Goal: Task Accomplishment & Management: Use online tool/utility

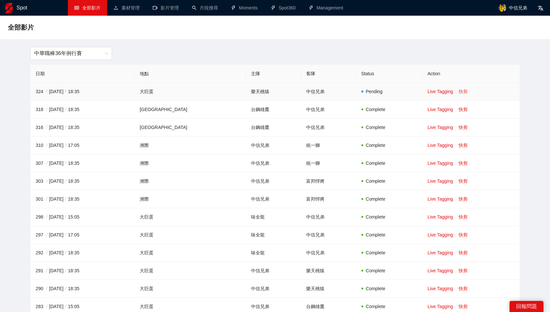
click at [460, 90] on link "快剪" at bounding box center [462, 91] width 9 height 5
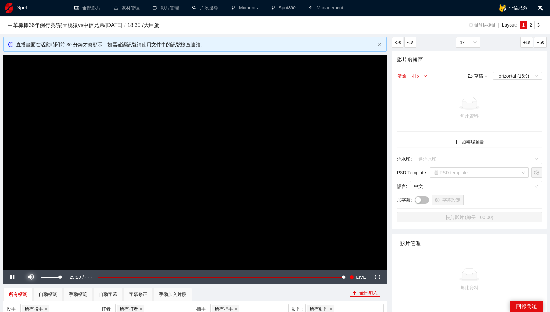
click at [31, 278] on span "Video Player" at bounding box center [31, 278] width 18 height 0
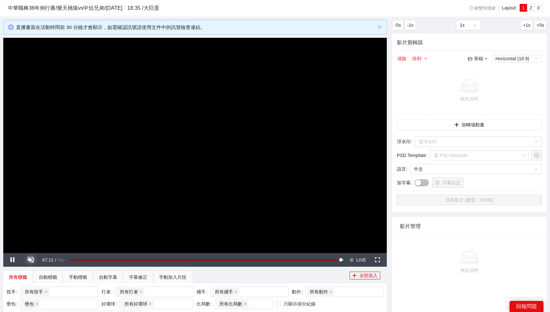
scroll to position [23, 0]
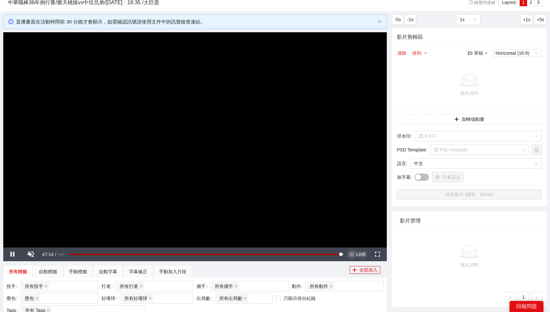
click at [355, 255] on button "Seek to live, currently behind live LIVE" at bounding box center [357, 255] width 21 height 14
click at [466, 133] on input "search" at bounding box center [475, 136] width 115 height 10
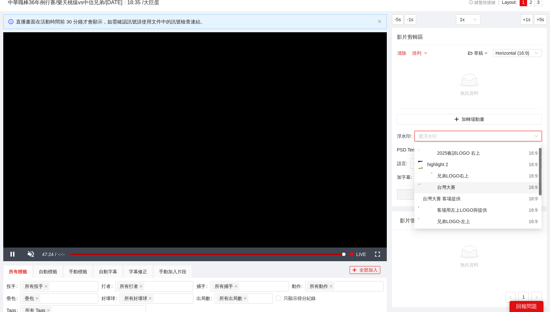
scroll to position [6, 0]
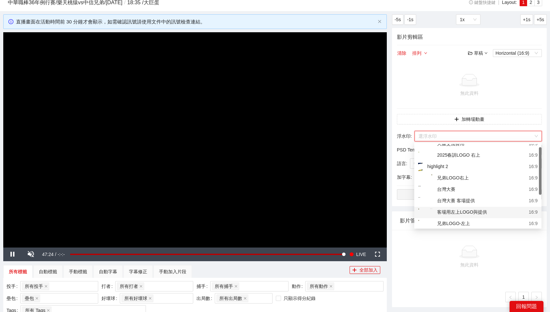
click at [475, 213] on div "客場用左上LOGO與提供" at bounding box center [452, 213] width 69 height 8
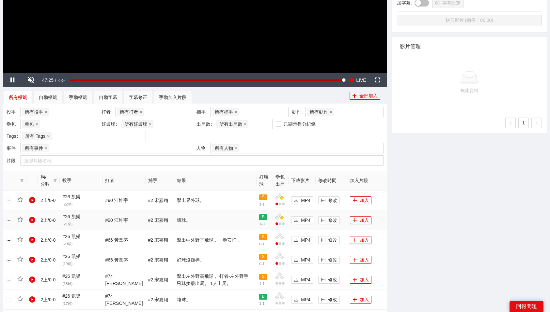
scroll to position [197, 0]
click at [354, 240] on icon "plus" at bounding box center [354, 240] width 5 height 5
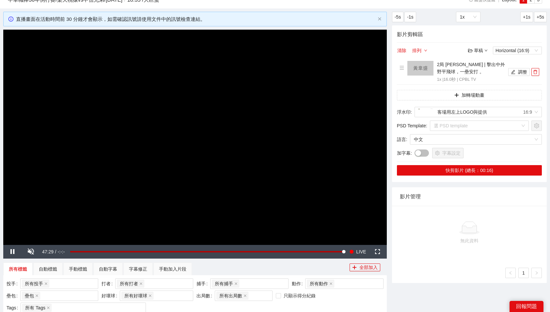
scroll to position [0, 0]
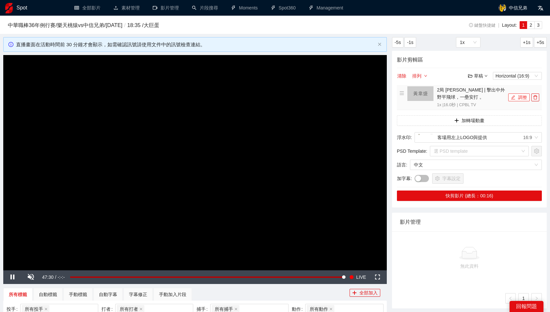
click at [515, 94] on button "調整" at bounding box center [519, 98] width 22 height 8
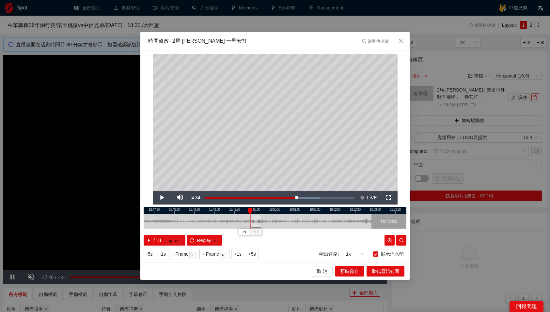
drag, startPoint x: 279, startPoint y: 222, endPoint x: 257, endPoint y: 223, distance: 22.2
click at [257, 223] on div "16.0 s" at bounding box center [255, 221] width 11 height 13
drag, startPoint x: 213, startPoint y: 211, endPoint x: 260, endPoint y: 212, distance: 46.6
click at [260, 212] on div at bounding box center [260, 211] width 5 height 7
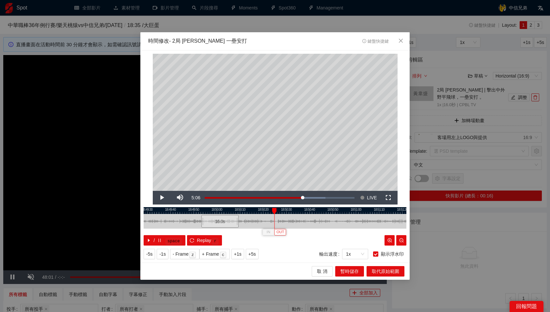
click at [276, 231] on span "OUT" at bounding box center [280, 233] width 8 height 6
click at [393, 272] on span "取代原始範圍" at bounding box center [384, 271] width 27 height 7
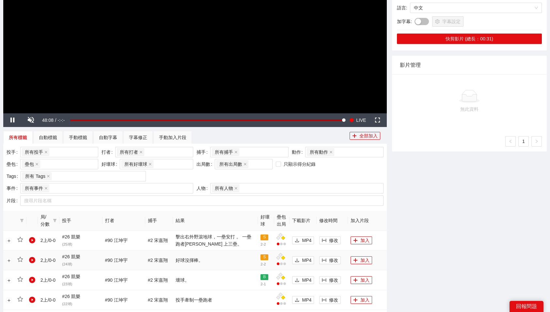
scroll to position [175, 0]
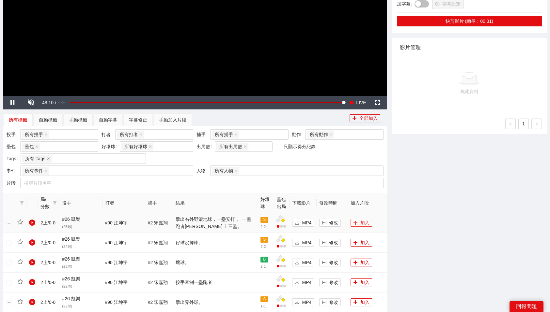
click at [361, 225] on button "加入" at bounding box center [361, 223] width 22 height 8
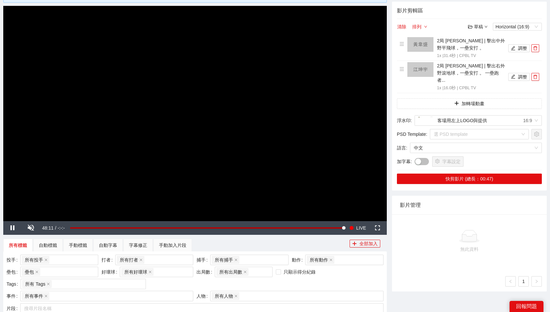
scroll to position [0, 0]
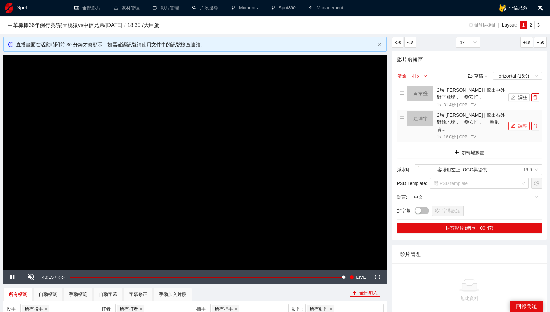
click at [523, 123] on button "調整" at bounding box center [519, 126] width 22 height 8
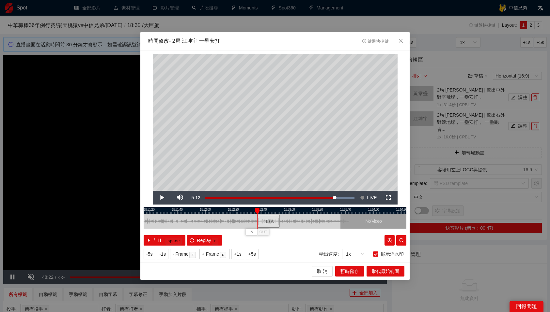
click at [273, 220] on div "16.0 s" at bounding box center [268, 221] width 23 height 13
drag, startPoint x: 272, startPoint y: 210, endPoint x: 318, endPoint y: 212, distance: 46.0
click at [318, 212] on div at bounding box center [319, 211] width 5 height 7
click at [316, 211] on div at bounding box center [274, 210] width 263 height 7
click at [326, 233] on span "OUT" at bounding box center [324, 233] width 8 height 6
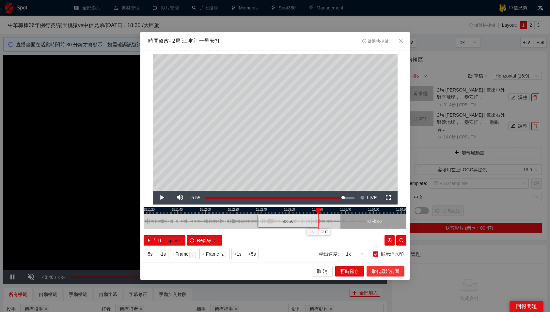
click at [380, 270] on span "取代原始範圍" at bounding box center [384, 271] width 27 height 7
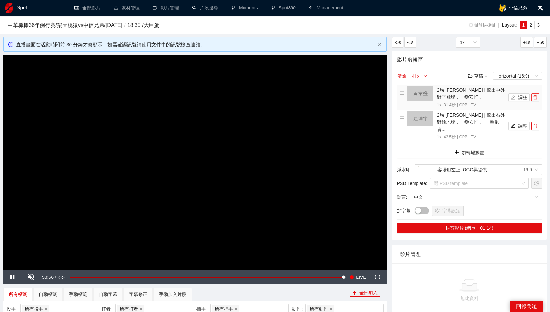
click at [534, 97] on icon "delete" at bounding box center [535, 97] width 5 height 5
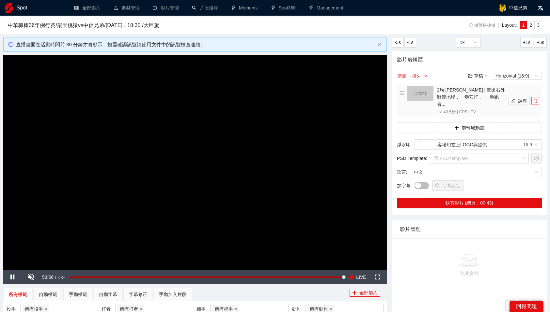
click at [534, 99] on icon "delete" at bounding box center [535, 101] width 5 height 5
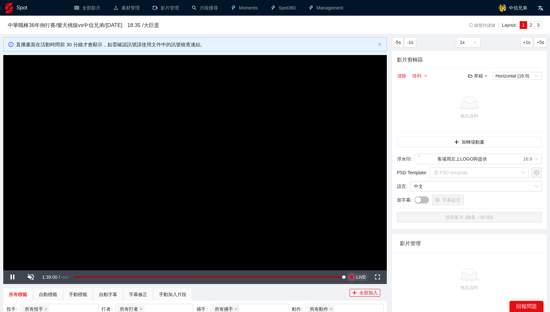
click at [365, 278] on span "LIVE" at bounding box center [361, 278] width 10 height 14
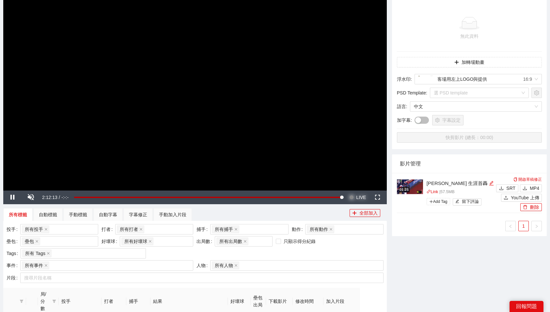
scroll to position [94, 0]
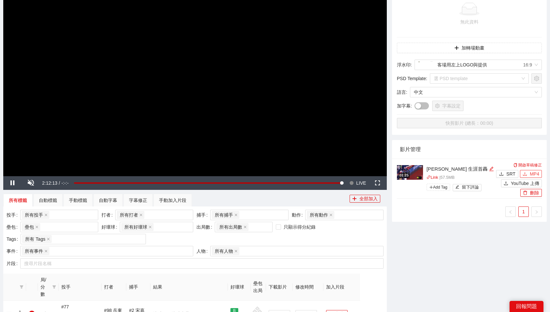
click at [534, 172] on span "MP4" at bounding box center [533, 174] width 9 height 7
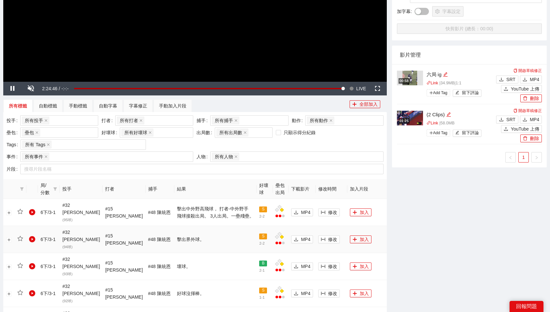
scroll to position [194, 0]
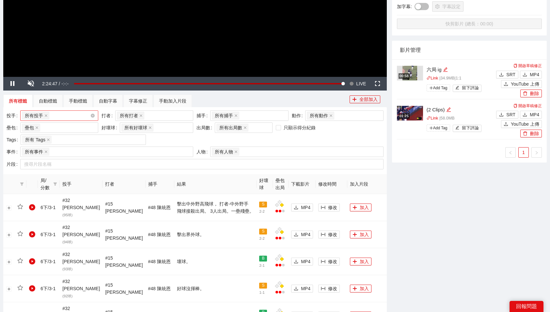
click at [85, 114] on div "所有投手 + 0 ..." at bounding box center [56, 115] width 68 height 9
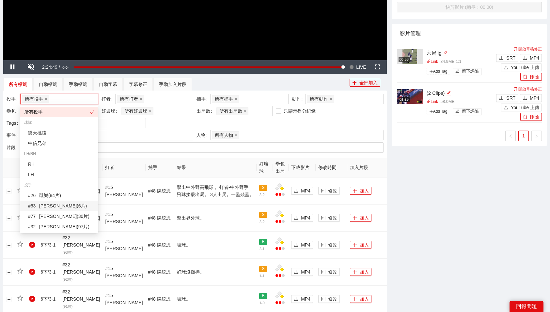
scroll to position [210, 0]
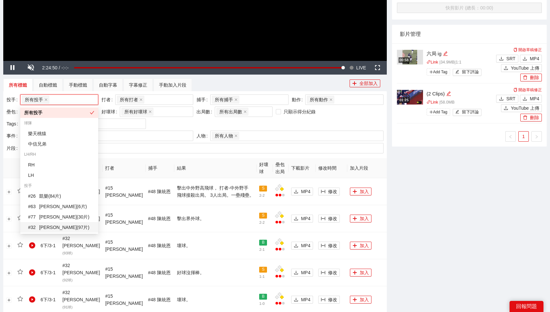
click at [59, 223] on div "# 32 羅戈 ( 97 片 )" at bounding box center [59, 227] width 78 height 10
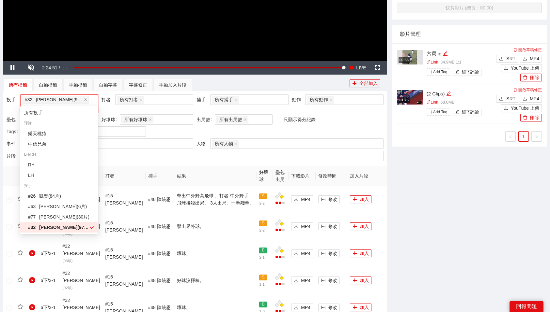
click at [209, 166] on th "結果" at bounding box center [215, 176] width 82 height 20
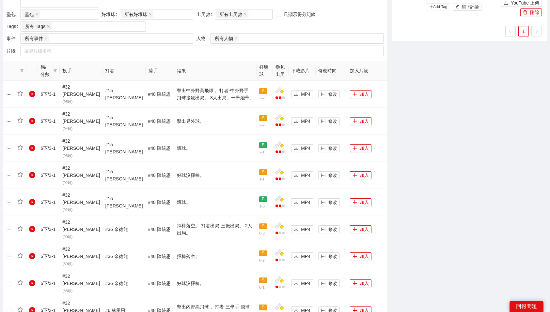
scroll to position [548, 0]
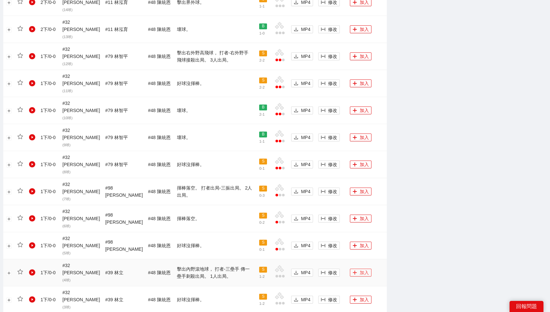
click at [360, 269] on button "加入" at bounding box center [361, 273] width 22 height 8
click at [360, 188] on button "加入" at bounding box center [361, 192] width 22 height 8
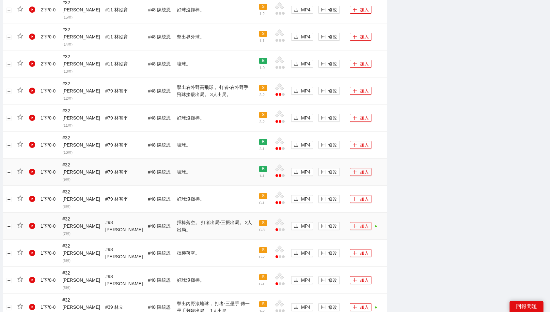
scroll to position [440, 0]
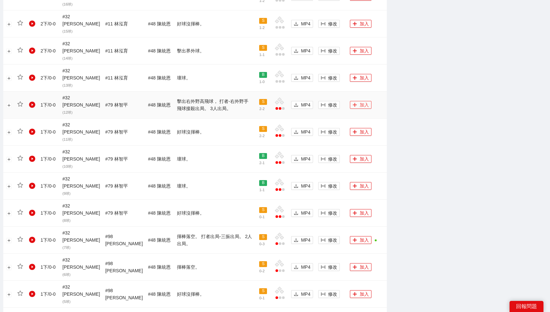
click at [361, 101] on button "加入" at bounding box center [361, 105] width 22 height 8
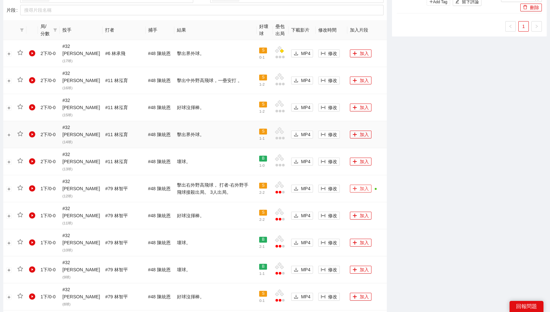
scroll to position [488, 0]
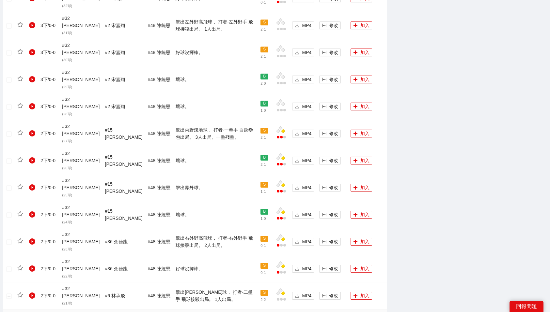
scroll to position [548, 0]
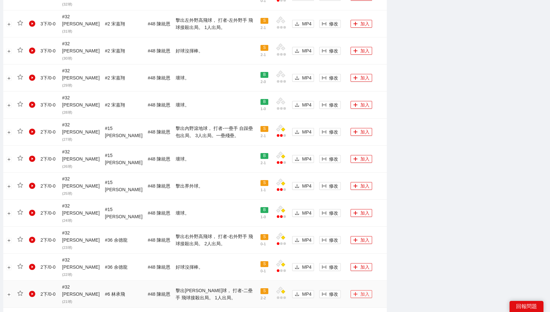
click at [355, 291] on button "加入" at bounding box center [361, 295] width 22 height 8
click at [355, 236] on button "加入" at bounding box center [361, 240] width 22 height 8
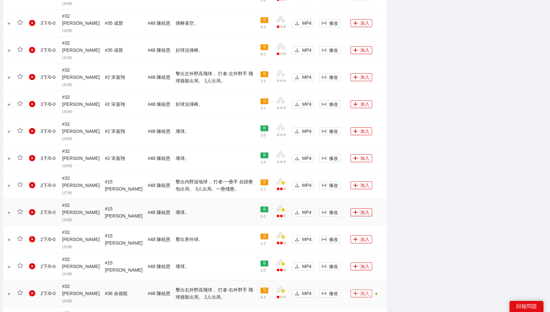
scroll to position [480, 0]
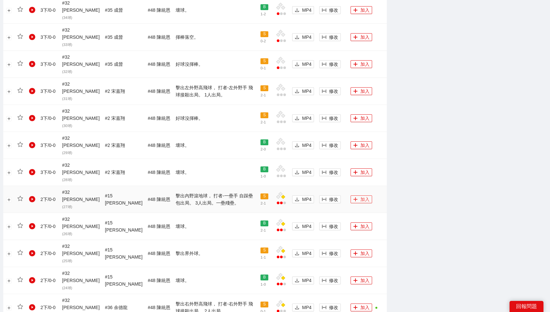
click at [354, 196] on button "加入" at bounding box center [361, 200] width 22 height 8
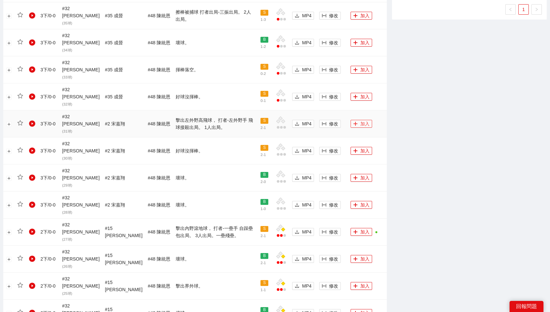
click at [353, 120] on button "加入" at bounding box center [361, 124] width 22 height 8
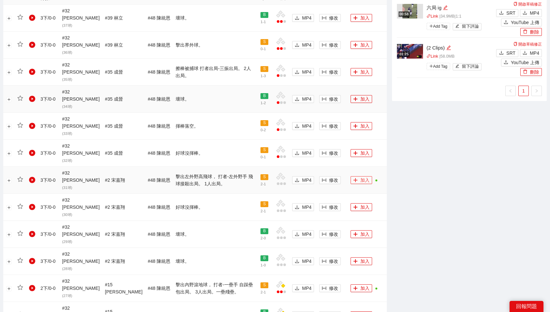
scroll to position [391, 0]
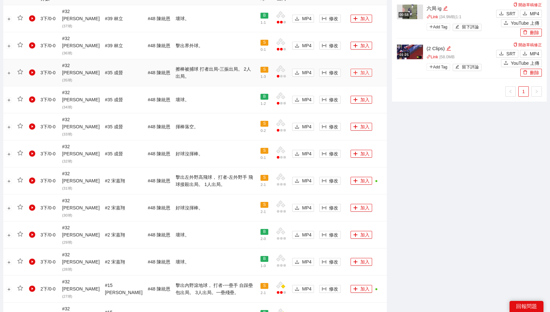
click at [357, 69] on button "加入" at bounding box center [361, 73] width 22 height 8
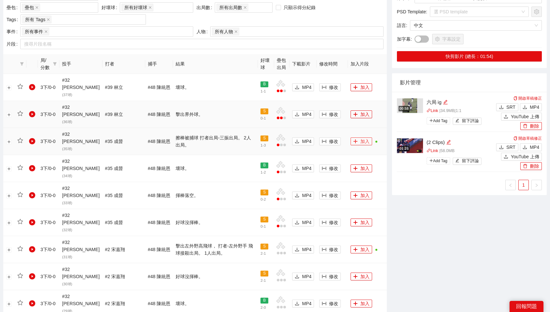
scroll to position [548, 0]
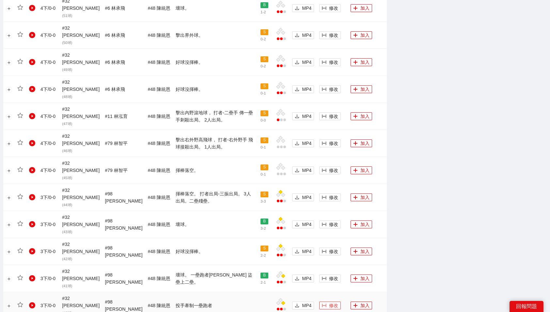
scroll to position [529, 0]
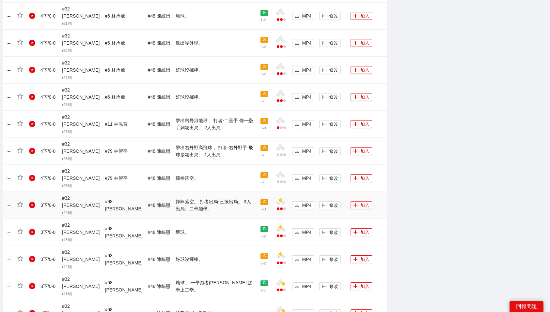
click at [362, 202] on button "加入" at bounding box center [361, 206] width 22 height 8
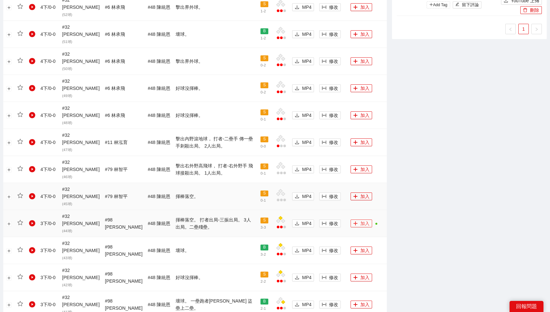
scroll to position [510, 0]
click at [355, 166] on button "加入" at bounding box center [361, 170] width 22 height 8
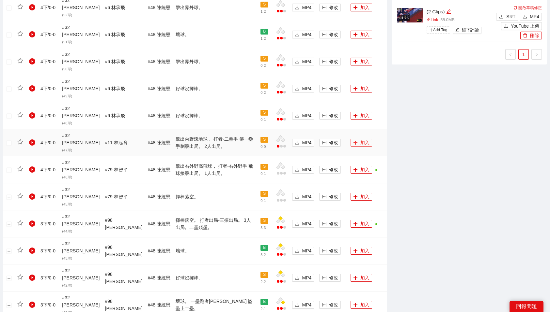
click at [359, 139] on button "加入" at bounding box center [361, 143] width 22 height 8
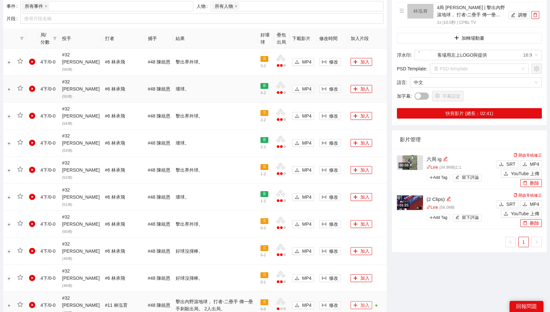
scroll to position [548, 0]
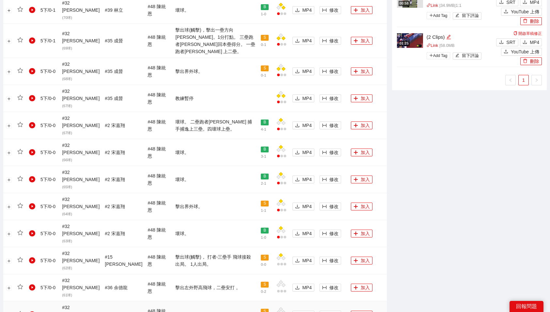
scroll to position [530, 0]
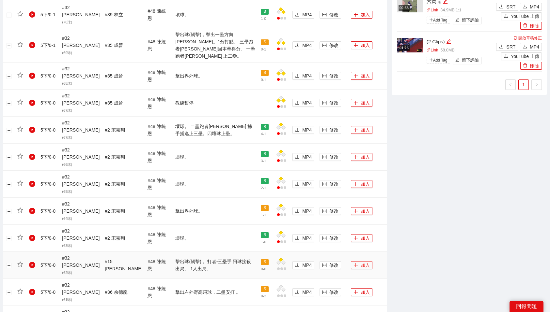
click at [354, 262] on button "加入" at bounding box center [362, 266] width 22 height 8
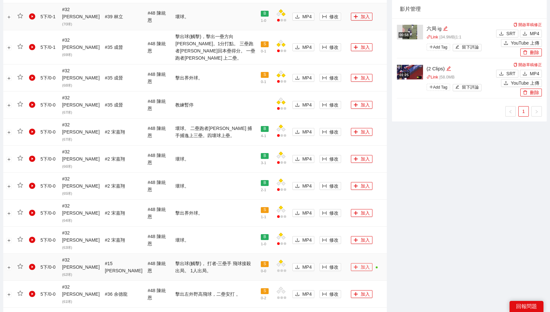
scroll to position [555, 0]
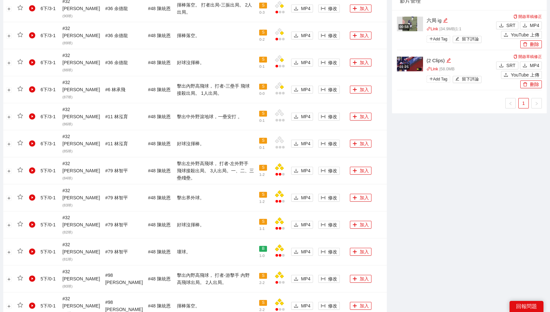
scroll to position [538, 0]
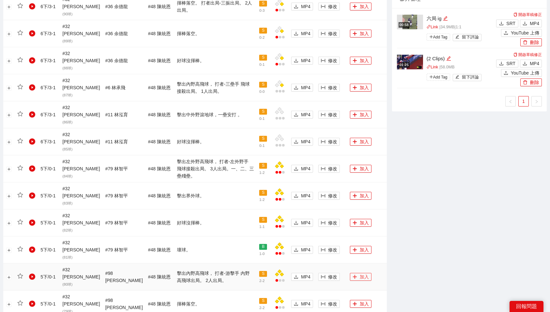
click at [361, 273] on button "加入" at bounding box center [361, 277] width 22 height 8
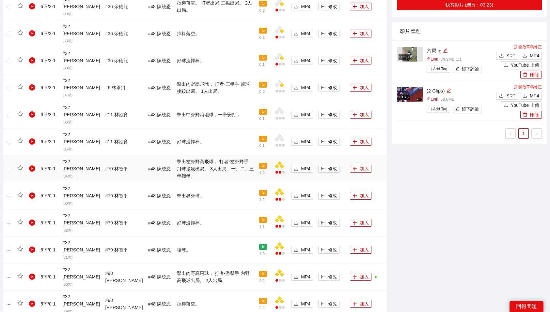
click at [357, 165] on button "加入" at bounding box center [361, 169] width 22 height 8
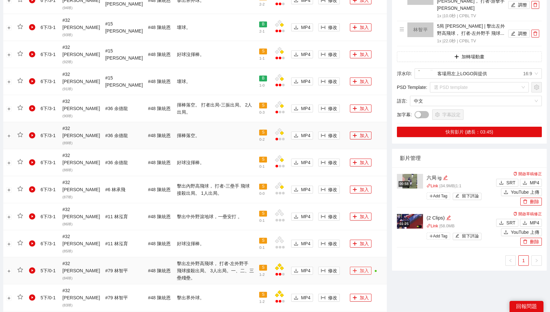
scroll to position [436, 0]
click at [358, 186] on button "加入" at bounding box center [361, 190] width 22 height 8
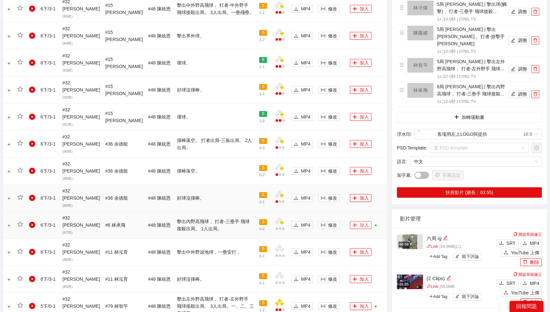
scroll to position [388, 0]
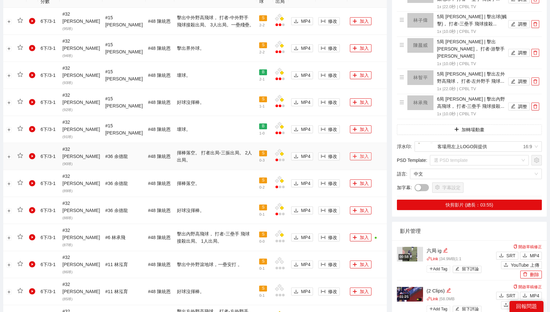
click at [354, 153] on button "加入" at bounding box center [361, 157] width 22 height 8
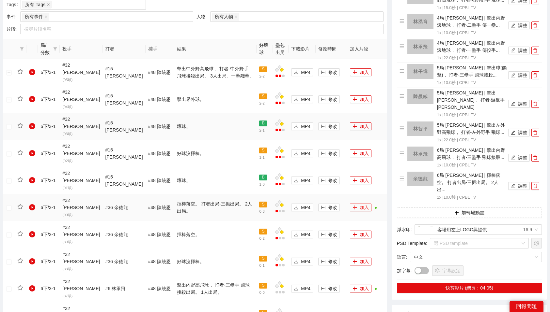
scroll to position [337, 0]
click at [358, 69] on button "加入" at bounding box center [361, 73] width 22 height 8
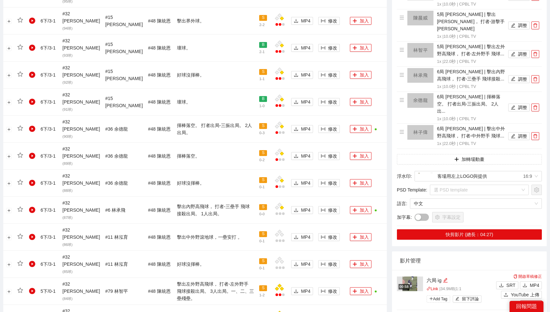
scroll to position [0, 0]
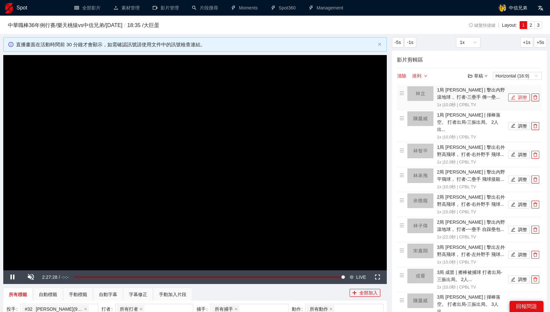
click at [520, 98] on button "調整" at bounding box center [519, 98] width 22 height 8
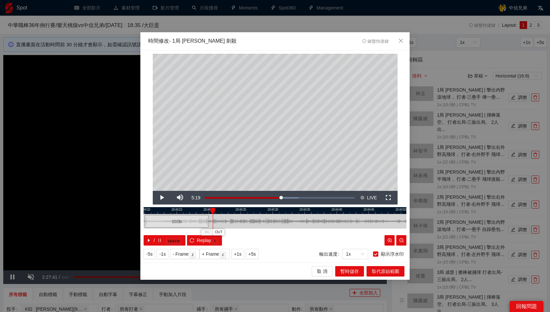
click at [203, 208] on div at bounding box center [274, 210] width 263 height 7
click at [220, 233] on span "OUT" at bounding box center [218, 233] width 8 height 6
click at [377, 271] on span "取代原始範圍" at bounding box center [384, 271] width 27 height 7
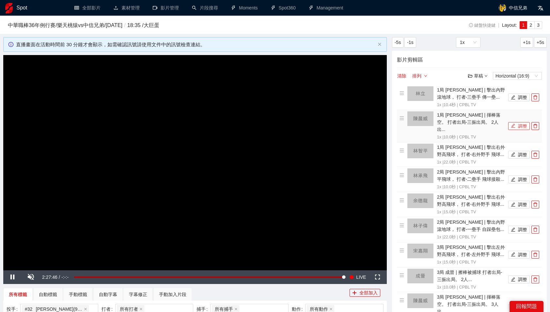
click at [518, 122] on button "調整" at bounding box center [519, 126] width 22 height 8
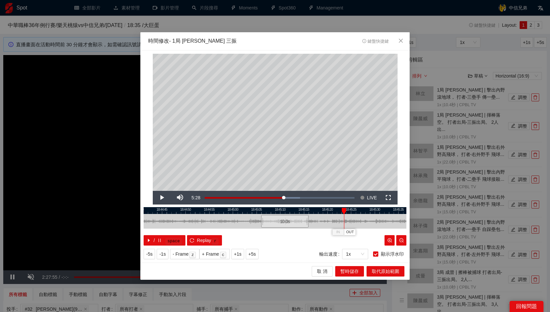
drag, startPoint x: 288, startPoint y: 210, endPoint x: 343, endPoint y: 211, distance: 55.1
click at [343, 211] on div at bounding box center [343, 211] width 5 height 7
click at [353, 232] on span "OUT" at bounding box center [353, 233] width 8 height 6
click at [384, 271] on span "取代原始範圍" at bounding box center [384, 271] width 27 height 7
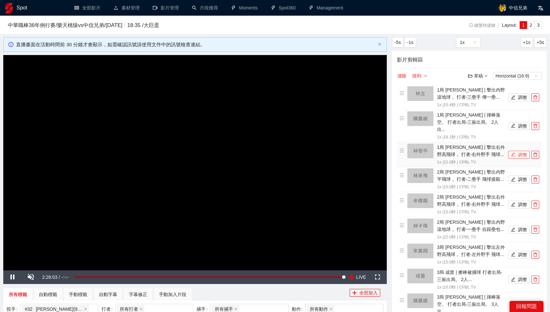
click at [516, 151] on button "調整" at bounding box center [519, 155] width 22 height 8
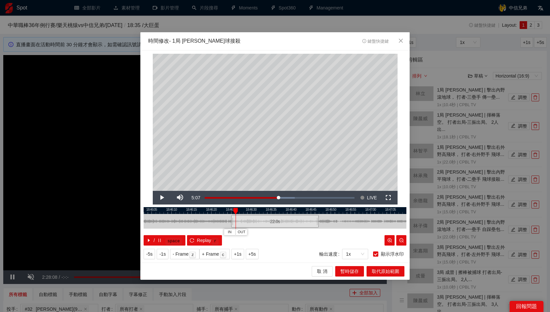
click at [235, 209] on div at bounding box center [235, 211] width 5 height 7
click at [270, 242] on div "/ space Replay r" at bounding box center [274, 240] width 263 height 10
click at [287, 231] on span "OUT" at bounding box center [287, 233] width 8 height 6
click at [384, 273] on span "取代原始範圍" at bounding box center [384, 271] width 27 height 7
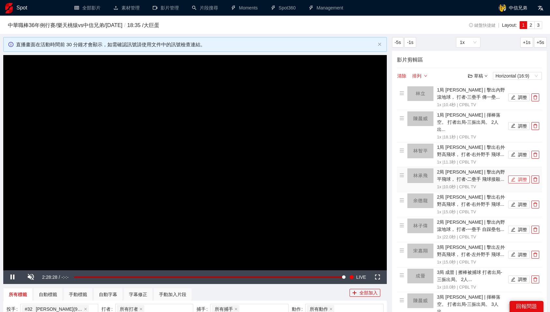
click at [521, 176] on button "調整" at bounding box center [519, 180] width 22 height 8
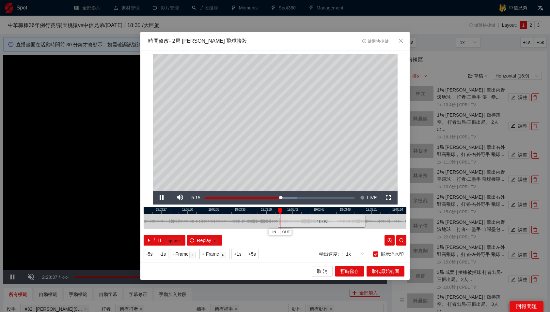
drag, startPoint x: 276, startPoint y: 219, endPoint x: 323, endPoint y: 221, distance: 46.7
click at [323, 221] on div "10.0 s" at bounding box center [321, 221] width 87 height 13
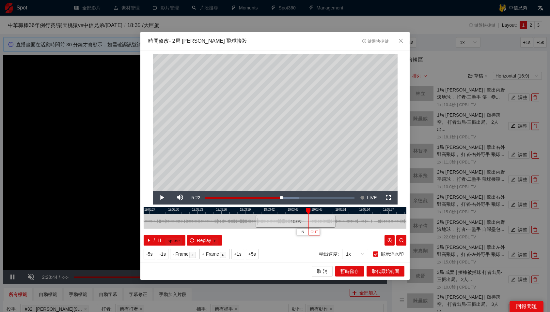
click at [317, 231] on span "OUT" at bounding box center [314, 233] width 8 height 6
click at [358, 244] on div "/ space Replay r" at bounding box center [274, 240] width 263 height 10
click at [382, 270] on span "取代原始範圍" at bounding box center [384, 271] width 27 height 7
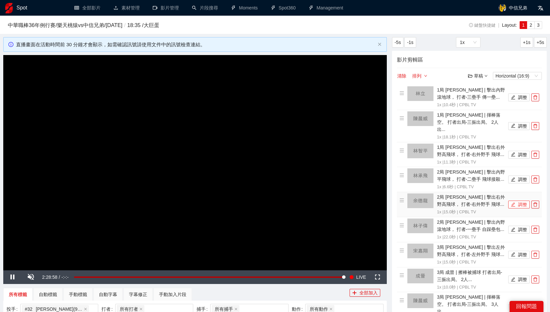
click at [523, 201] on button "調整" at bounding box center [519, 205] width 22 height 8
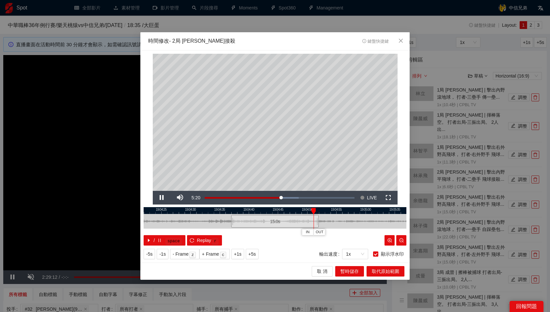
click at [286, 212] on div at bounding box center [274, 210] width 263 height 7
click at [275, 211] on div at bounding box center [274, 210] width 263 height 7
click at [276, 210] on div at bounding box center [274, 210] width 263 height 7
click at [290, 232] on span "OUT" at bounding box center [288, 233] width 8 height 6
click at [385, 273] on span "取代原始範圍" at bounding box center [384, 271] width 27 height 7
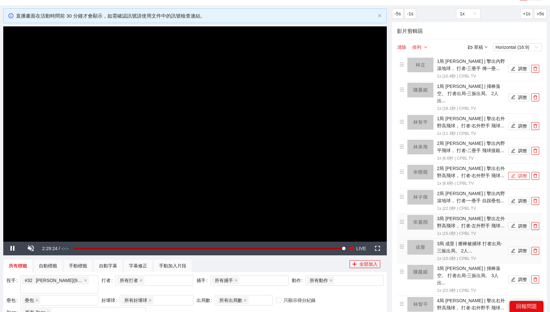
scroll to position [33, 0]
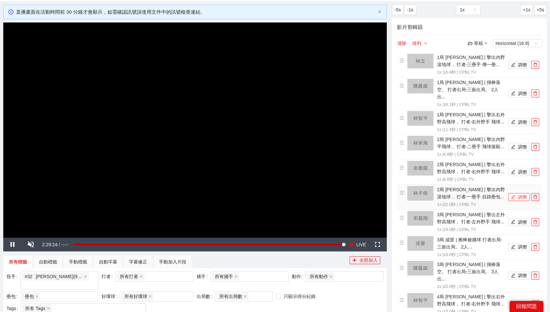
click at [523, 193] on button "調整" at bounding box center [519, 197] width 22 height 8
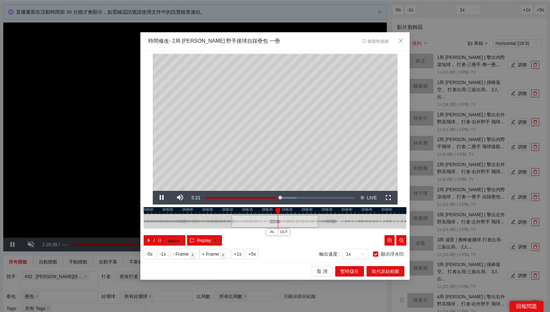
click at [260, 212] on div at bounding box center [274, 210] width 263 height 7
click at [273, 233] on span "OUT" at bounding box center [273, 233] width 8 height 6
click at [389, 274] on span "取代原始範圍" at bounding box center [384, 271] width 27 height 7
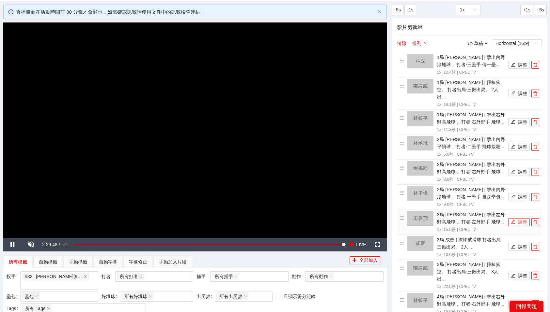
click at [521, 219] on button "調整" at bounding box center [519, 223] width 22 height 8
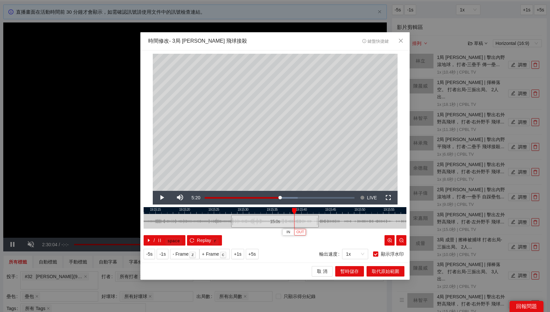
click at [304, 231] on button "OUT" at bounding box center [300, 232] width 12 height 6
click at [389, 272] on span "取代原始範圍" at bounding box center [384, 271] width 27 height 7
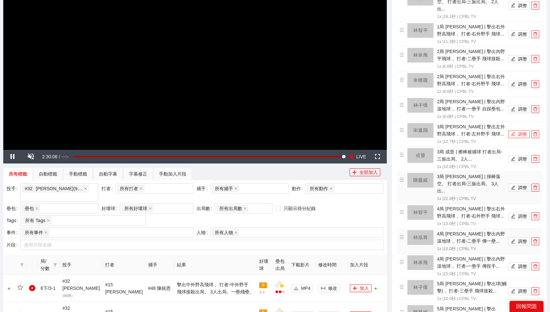
scroll to position [125, 0]
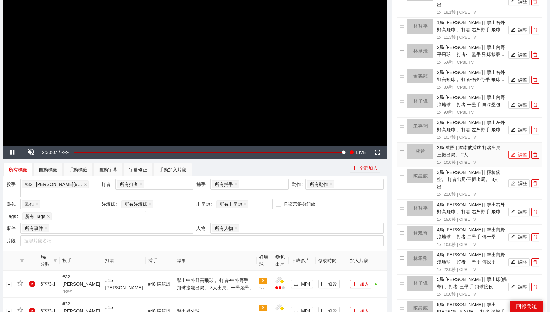
click at [521, 151] on button "調整" at bounding box center [519, 155] width 22 height 8
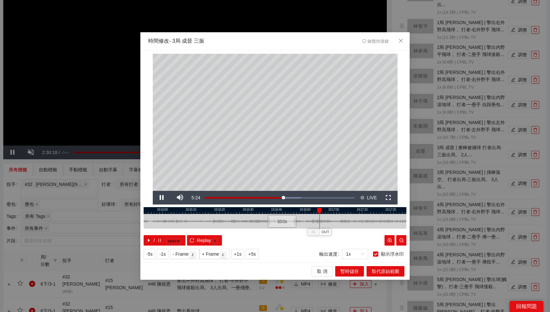
drag, startPoint x: 284, startPoint y: 210, endPoint x: 317, endPoint y: 213, distance: 32.4
click at [317, 213] on div "19:15:50 19:16:00 19:16:10 19:16:20 19:16:30 19:16:40 19:16:50 19:17:00 19:17:1…" at bounding box center [274, 226] width 263 height 38
click at [341, 231] on button "OUT" at bounding box center [337, 232] width 12 height 6
click at [388, 273] on span "取代原始範圍" at bounding box center [384, 271] width 27 height 7
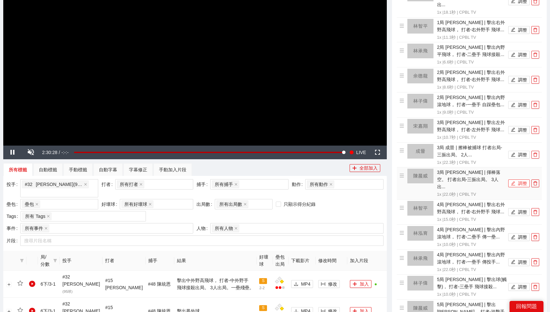
click at [519, 180] on button "調整" at bounding box center [519, 184] width 22 height 8
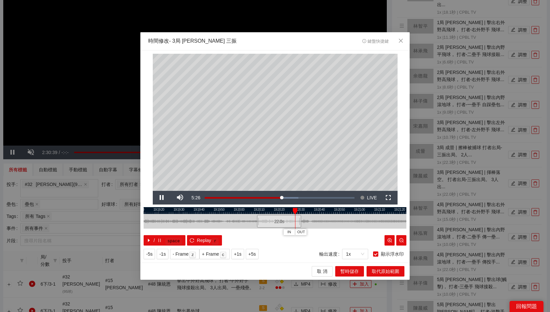
drag, startPoint x: 270, startPoint y: 210, endPoint x: 295, endPoint y: 212, distance: 24.5
click at [295, 212] on div at bounding box center [295, 211] width 5 height 7
click at [356, 270] on span "暫時儲存" at bounding box center [349, 271] width 18 height 7
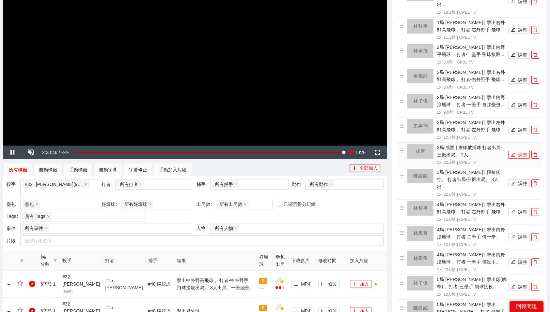
click at [520, 151] on button "調整" at bounding box center [519, 155] width 22 height 8
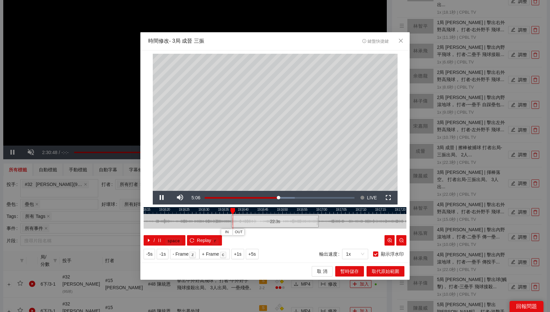
click at [294, 208] on div at bounding box center [274, 210] width 263 height 7
click at [313, 232] on span "OUT" at bounding box center [312, 233] width 8 height 6
click at [385, 270] on span "取代原始範圍" at bounding box center [384, 271] width 27 height 7
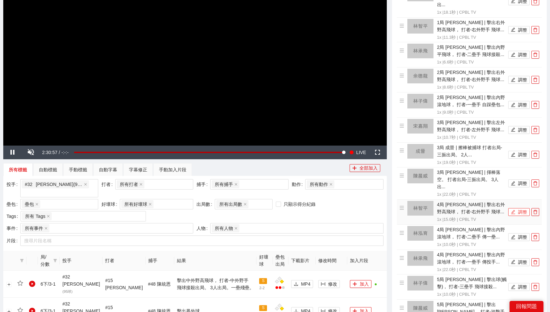
click at [519, 208] on button "調整" at bounding box center [519, 212] width 22 height 8
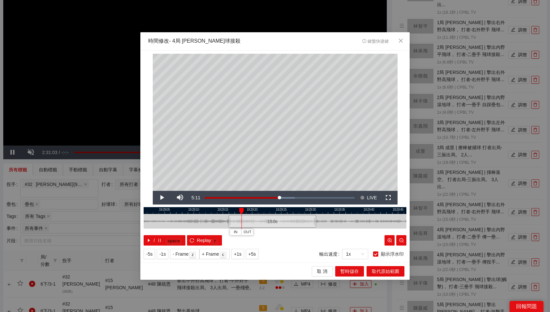
click at [228, 212] on div at bounding box center [272, 210] width 263 height 7
drag, startPoint x: 248, startPoint y: 212, endPoint x: 273, endPoint y: 211, distance: 25.1
click at [273, 211] on div at bounding box center [274, 211] width 5 height 7
click at [296, 233] on span "OUT" at bounding box center [296, 233] width 8 height 6
click at [390, 272] on span "取代原始範圍" at bounding box center [384, 271] width 27 height 7
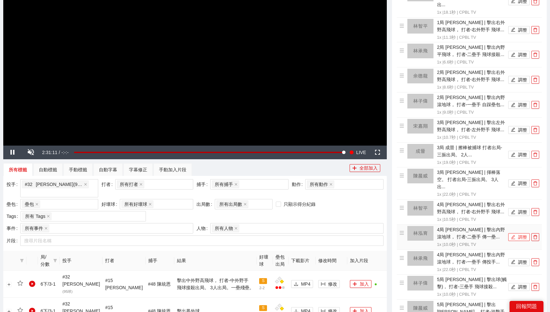
click at [518, 234] on button "調整" at bounding box center [519, 238] width 22 height 8
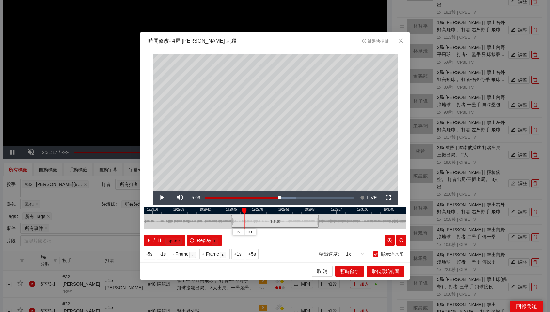
click at [243, 210] on div at bounding box center [244, 211] width 5 height 7
click at [238, 233] on span "IN" at bounding box center [238, 233] width 4 height 6
click at [345, 239] on div "/ space Replay r" at bounding box center [274, 240] width 263 height 10
click at [334, 232] on span "OUT" at bounding box center [333, 233] width 8 height 6
click at [383, 272] on span "取代原始範圍" at bounding box center [384, 271] width 27 height 7
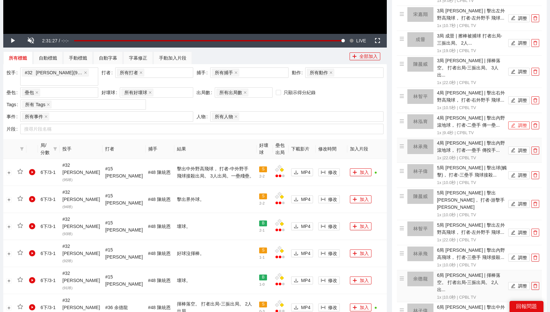
scroll to position [238, 0]
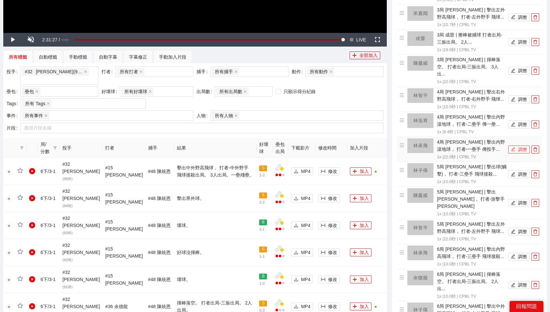
click at [521, 146] on button "調整" at bounding box center [519, 150] width 22 height 8
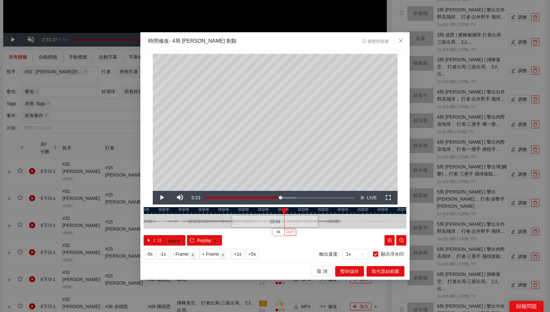
click at [290, 232] on span "OUT" at bounding box center [290, 233] width 8 height 6
click at [384, 269] on span "取代原始範圍" at bounding box center [384, 271] width 27 height 7
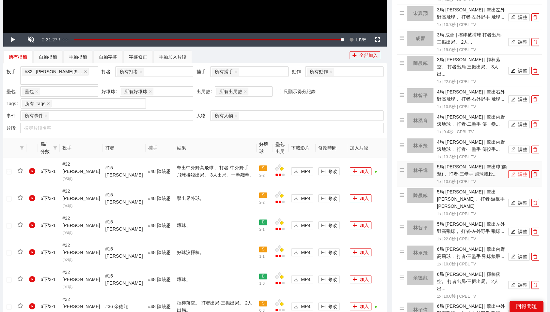
click at [515, 171] on button "調整" at bounding box center [519, 175] width 22 height 8
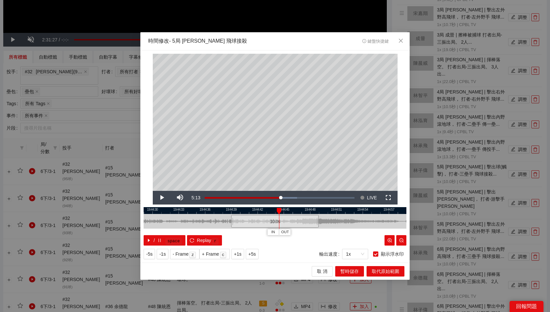
drag, startPoint x: 253, startPoint y: 211, endPoint x: 278, endPoint y: 213, distance: 24.5
click at [278, 213] on div at bounding box center [279, 211] width 5 height 7
click at [273, 232] on span "IN" at bounding box center [273, 233] width 4 height 6
click at [307, 240] on div "/ space Replay r" at bounding box center [274, 240] width 263 height 10
click at [364, 233] on span "OUT" at bounding box center [363, 233] width 8 height 6
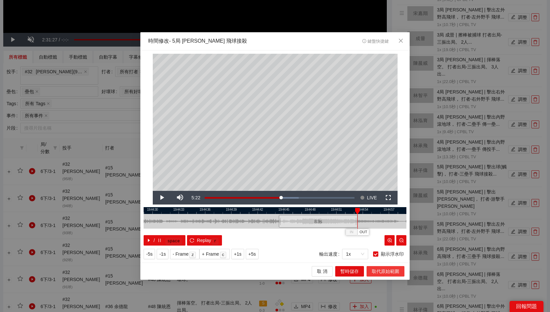
click at [387, 272] on span "取代原始範圍" at bounding box center [384, 271] width 27 height 7
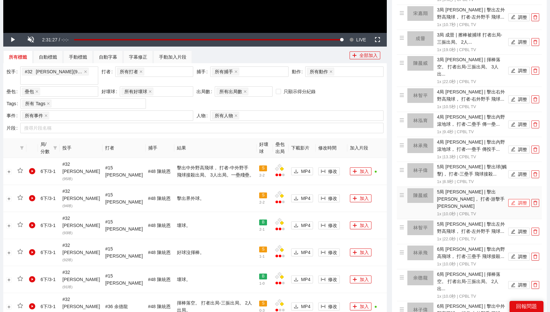
click at [525, 199] on button "調整" at bounding box center [519, 203] width 22 height 8
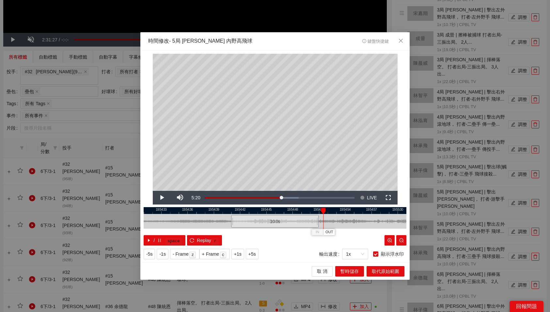
click at [306, 208] on div at bounding box center [274, 210] width 263 height 7
click at [316, 233] on span "OUT" at bounding box center [316, 233] width 8 height 6
click at [382, 271] on span "取代原始範圍" at bounding box center [384, 271] width 27 height 7
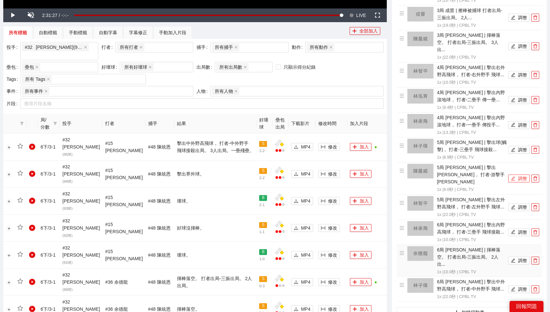
scroll to position [262, 0]
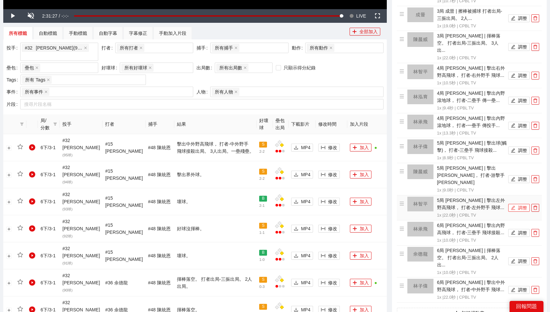
click at [524, 204] on button "調整" at bounding box center [519, 208] width 22 height 8
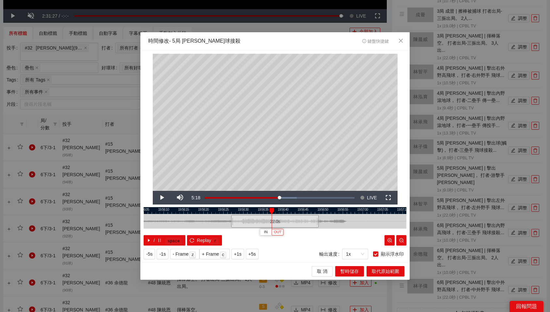
click at [280, 231] on span "OUT" at bounding box center [278, 233] width 8 height 6
click at [282, 209] on div at bounding box center [274, 210] width 263 height 7
click at [291, 233] on span "OUT" at bounding box center [291, 233] width 8 height 6
click at [379, 271] on span "取代原始範圍" at bounding box center [384, 271] width 27 height 7
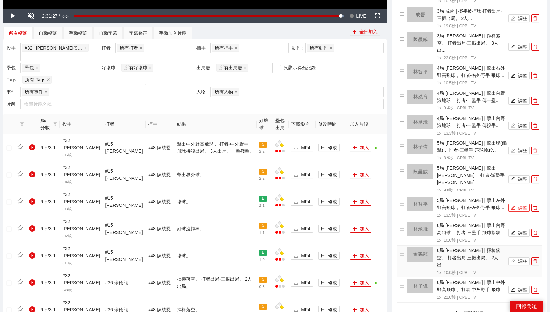
scroll to position [288, 0]
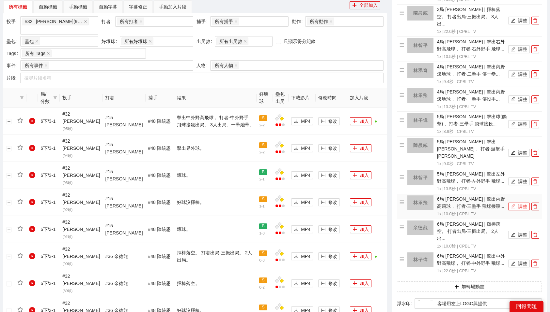
click at [524, 203] on button "調整" at bounding box center [519, 207] width 22 height 8
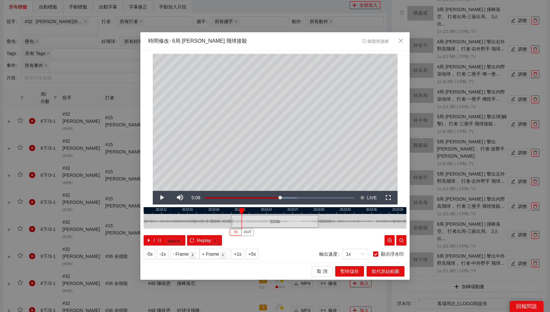
click at [238, 231] on button "IN" at bounding box center [236, 232] width 12 height 6
click at [305, 208] on div at bounding box center [274, 210] width 263 height 7
click at [337, 231] on span "OUT" at bounding box center [337, 233] width 8 height 6
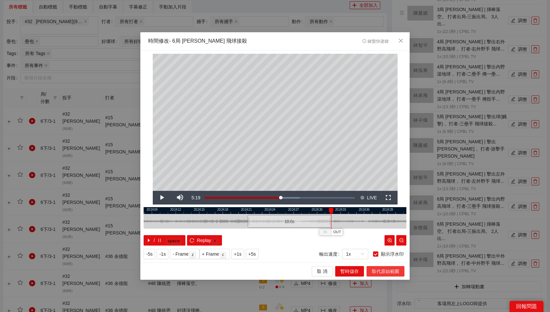
click at [383, 273] on span "取代原始範圍" at bounding box center [384, 271] width 27 height 7
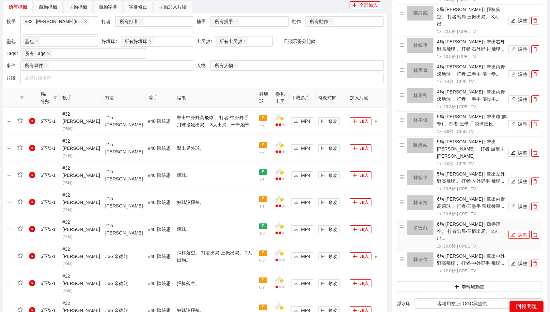
click at [519, 231] on button "調整" at bounding box center [519, 235] width 22 height 8
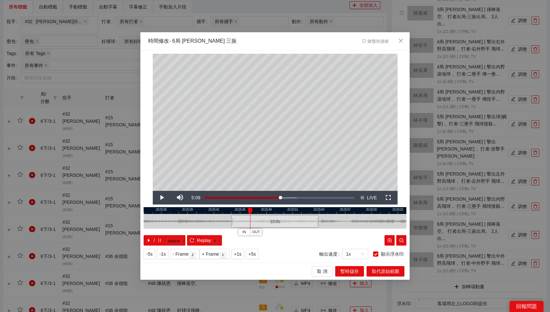
click at [232, 210] on div at bounding box center [274, 210] width 263 height 7
drag, startPoint x: 292, startPoint y: 209, endPoint x: 314, endPoint y: 210, distance: 22.8
click at [314, 210] on div at bounding box center [315, 211] width 5 height 7
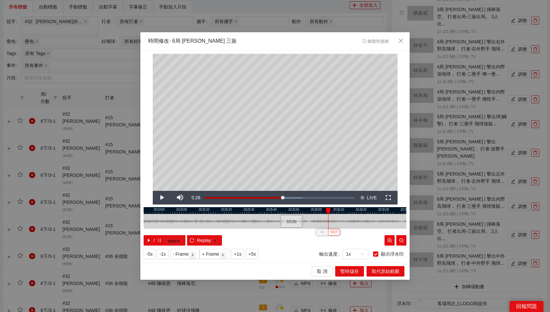
click at [333, 232] on span "OUT" at bounding box center [334, 233] width 8 height 6
click at [382, 270] on span "取代原始範圍" at bounding box center [384, 271] width 27 height 7
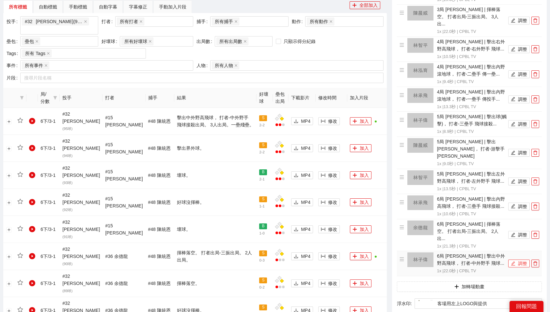
click at [521, 260] on button "調整" at bounding box center [519, 264] width 22 height 8
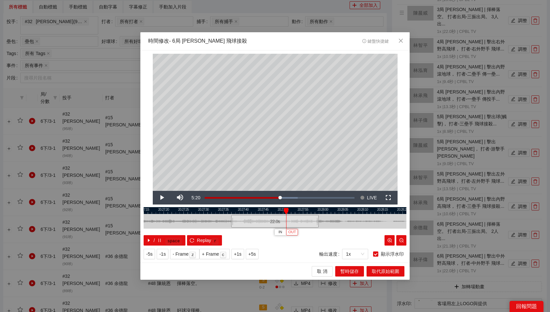
click at [294, 233] on span "OUT" at bounding box center [292, 233] width 8 height 6
click at [385, 272] on span "取代原始範圍" at bounding box center [384, 271] width 27 height 7
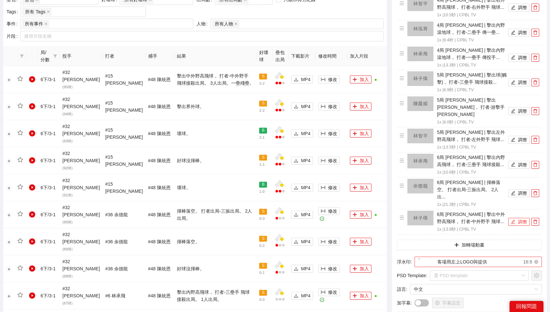
scroll to position [330, 0]
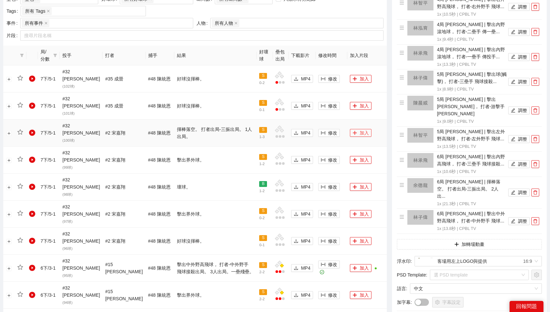
click at [362, 129] on button "加入" at bounding box center [361, 133] width 22 height 8
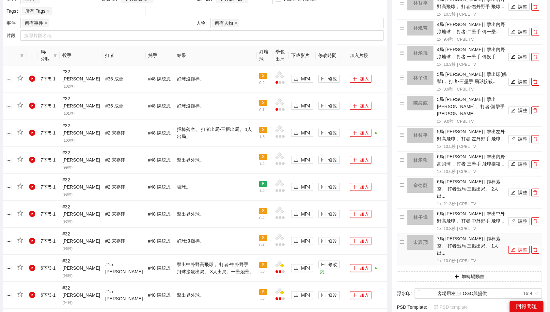
click at [518, 246] on button "調整" at bounding box center [519, 250] width 22 height 8
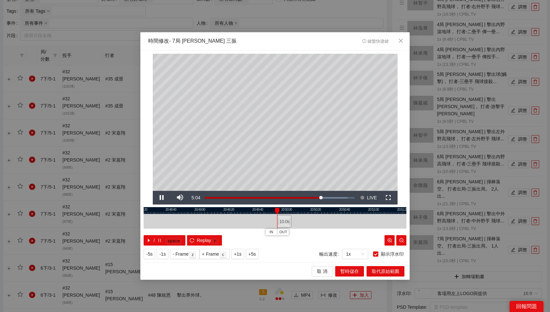
click at [284, 219] on div "10.0 s" at bounding box center [284, 221] width 14 height 13
drag, startPoint x: 279, startPoint y: 210, endPoint x: 302, endPoint y: 212, distance: 23.9
click at [302, 212] on div at bounding box center [302, 211] width 5 height 7
click at [394, 273] on span "取代原始範圍" at bounding box center [384, 271] width 27 height 7
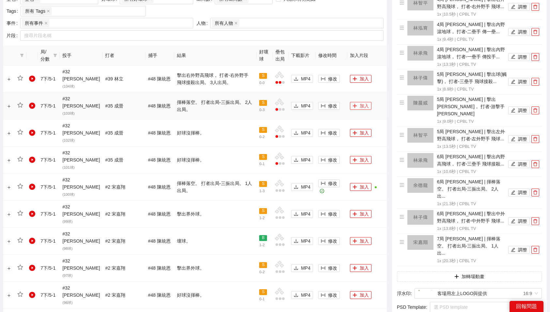
click at [357, 102] on button "加入" at bounding box center [361, 106] width 22 height 8
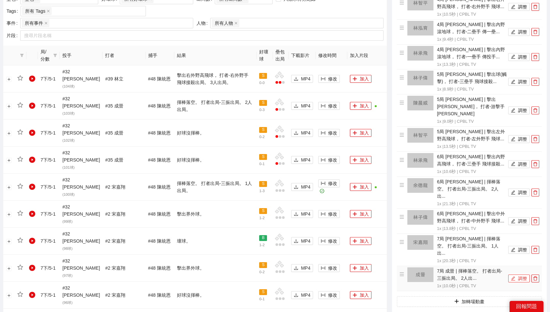
click at [521, 275] on button "調整" at bounding box center [519, 279] width 22 height 8
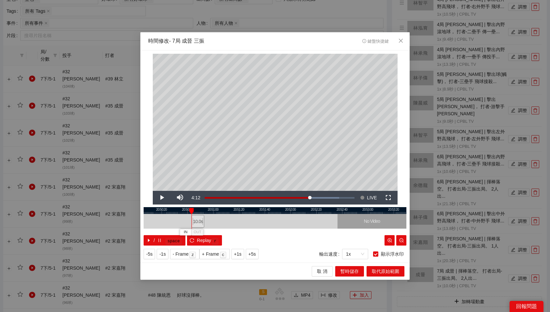
click at [198, 233] on div "20:50:00 20:50:20 20:50:40 20:51:00 20:51:20 20:51:40 20:52:00 20:52:20 20:52:4…" at bounding box center [274, 226] width 263 height 38
click at [198, 226] on div "10.0 s" at bounding box center [197, 221] width 13 height 13
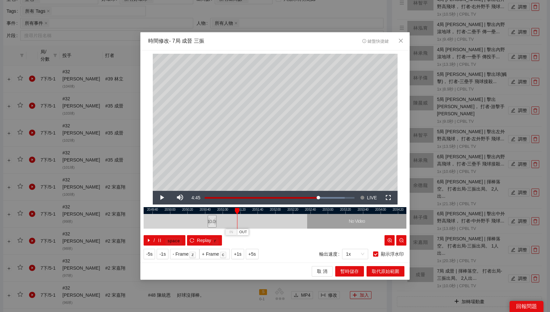
drag, startPoint x: 211, startPoint y: 211, endPoint x: 236, endPoint y: 211, distance: 25.1
click at [236, 211] on div at bounding box center [236, 211] width 5 height 7
drag, startPoint x: 236, startPoint y: 211, endPoint x: 247, endPoint y: 210, distance: 10.2
click at [247, 210] on div at bounding box center [247, 211] width 5 height 7
click at [257, 233] on span "OUT" at bounding box center [257, 233] width 8 height 6
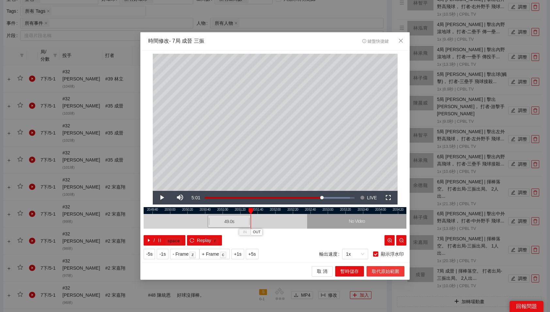
click at [386, 270] on span "取代原始範圍" at bounding box center [384, 271] width 27 height 7
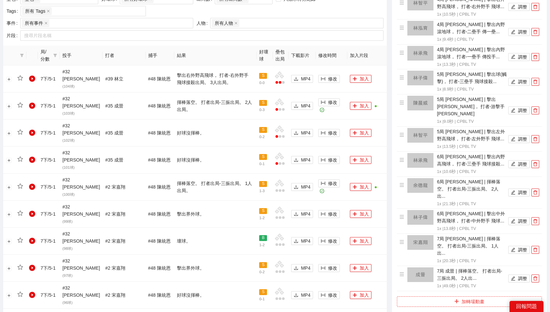
click at [460, 297] on button "加轉場動畫" at bounding box center [469, 302] width 145 height 10
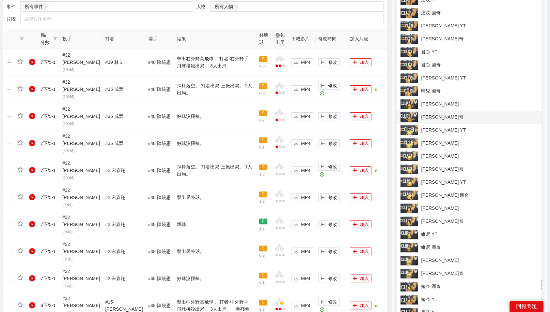
scroll to position [345, 0]
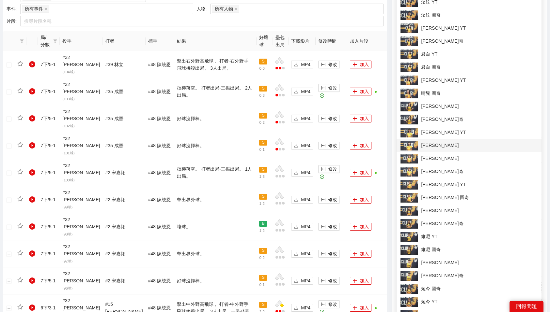
click at [451, 140] on li "沛婕 圖奇" at bounding box center [468, 145] width 145 height 13
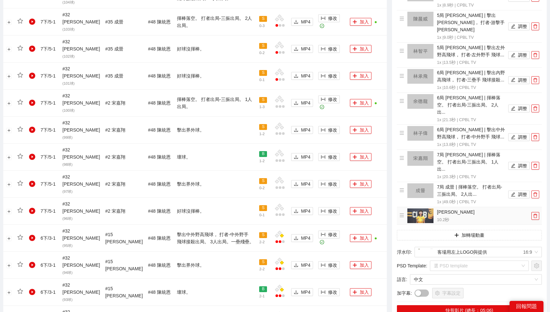
scroll to position [423, 0]
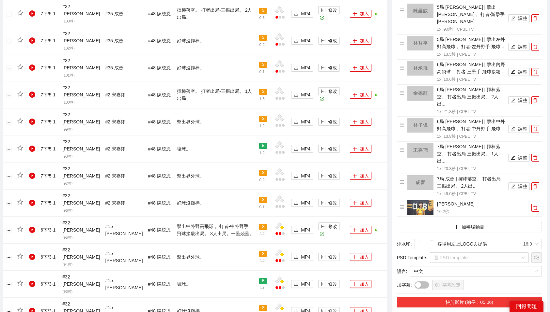
click at [466, 297] on button "快剪影片 (總長：05:06)" at bounding box center [469, 302] width 145 height 10
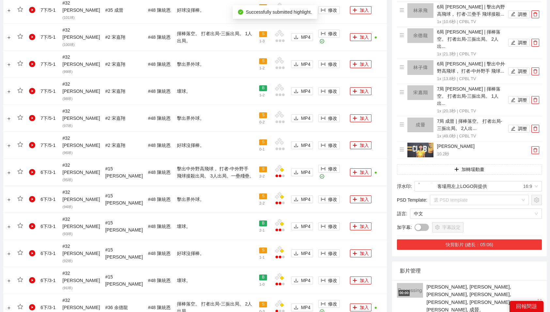
scroll to position [487, 0]
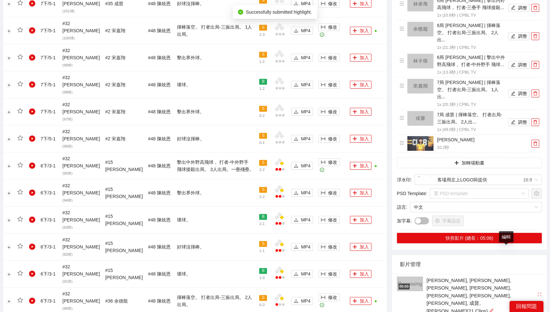
click at [493, 309] on icon "edit" at bounding box center [491, 311] width 5 height 5
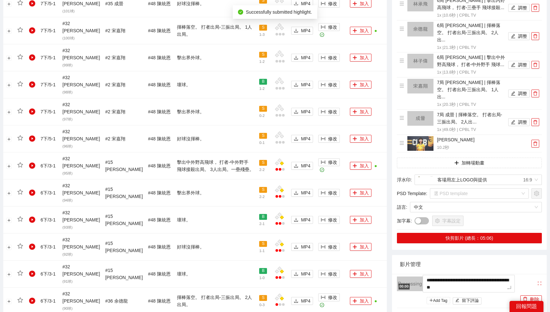
click at [507, 275] on textarea "**********" at bounding box center [468, 284] width 92 height 18
type textarea "*"
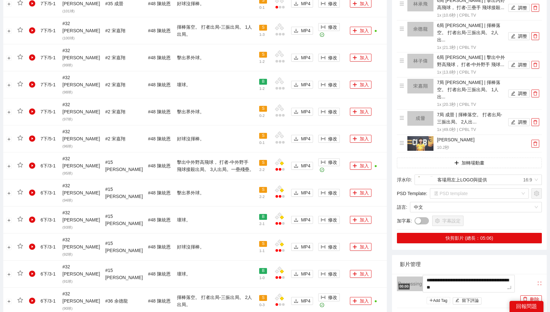
type textarea "*"
type textarea "**"
type textarea "***"
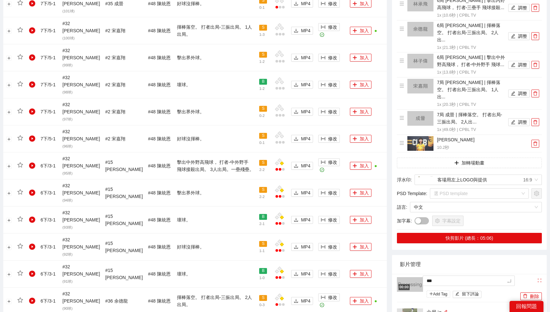
type textarea "****"
type textarea "*****"
type textarea "******"
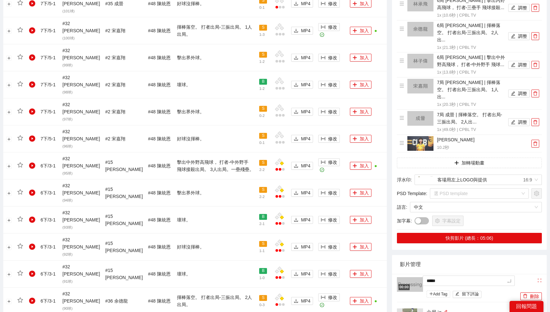
type textarea "******"
type textarea "*******"
type textarea "******"
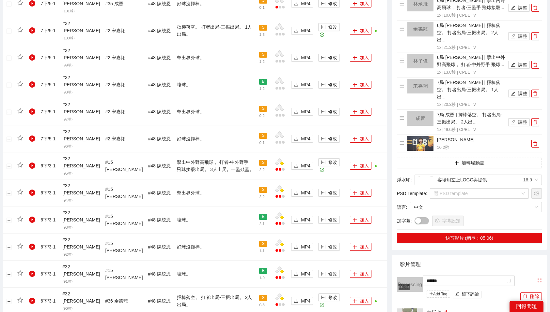
type textarea "*****"
type textarea "****"
type textarea "***"
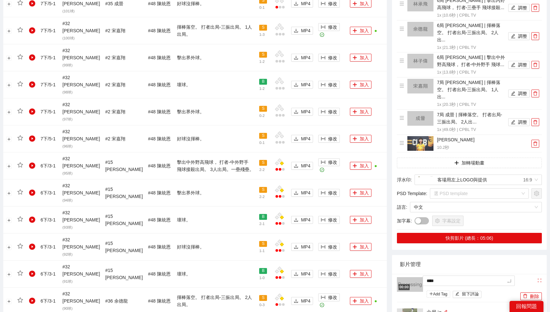
type textarea "***"
type textarea "**"
type textarea "*"
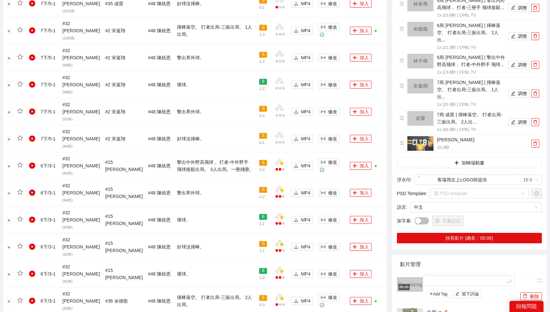
type textarea "*"
type textarea "**"
type textarea "*"
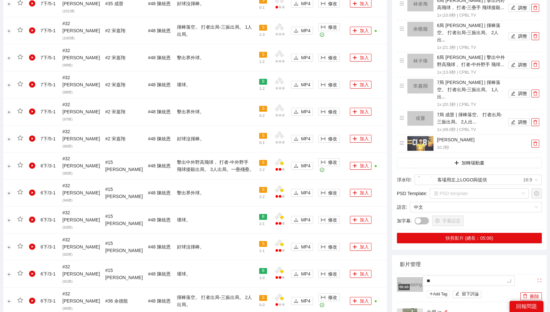
type textarea "*"
type textarea "**"
type textarea "***"
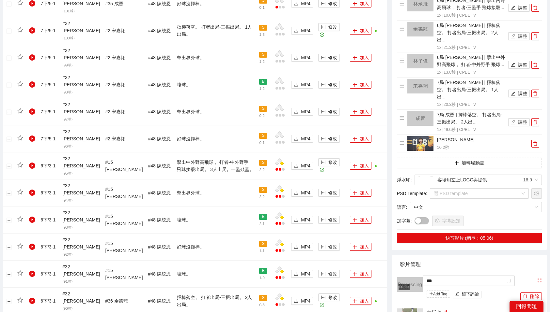
type textarea "****"
type textarea "**"
type textarea "***"
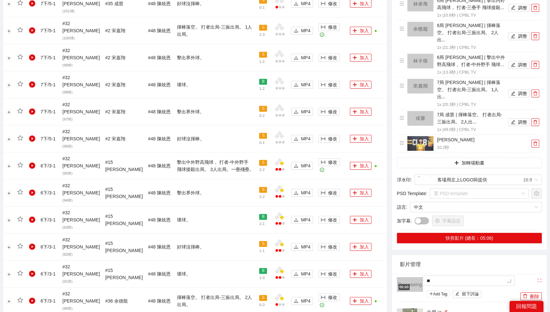
type textarea "***"
type textarea "****"
type textarea "*****"
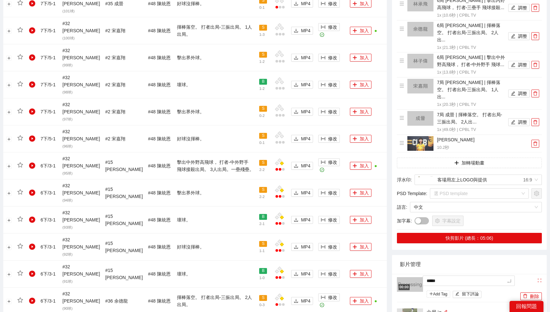
type textarea "***"
type textarea "****"
type textarea "*****"
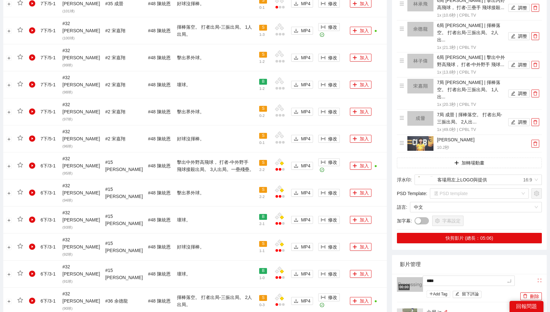
type textarea "*****"
type textarea "******"
type textarea "****"
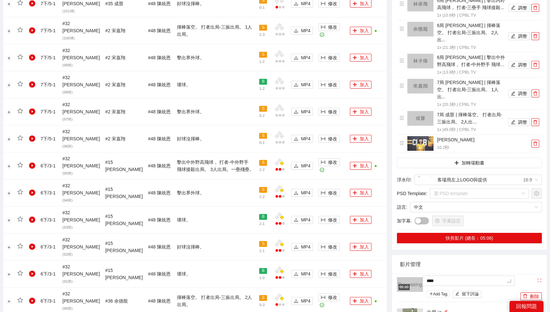
type textarea "*****"
type textarea "******"
type textarea "*****"
type textarea "******"
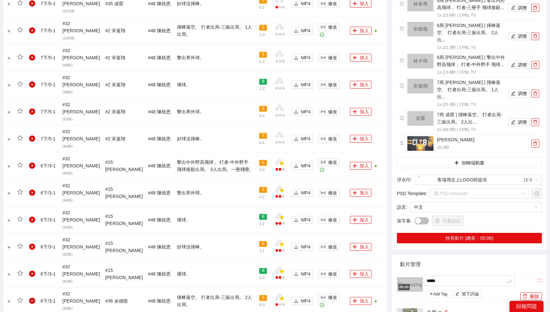
type textarea "******"
type textarea "*******"
type textarea "******"
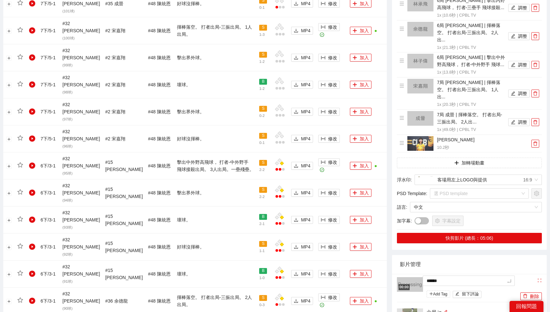
type textarea "*******"
type textarea "********"
type textarea "*******"
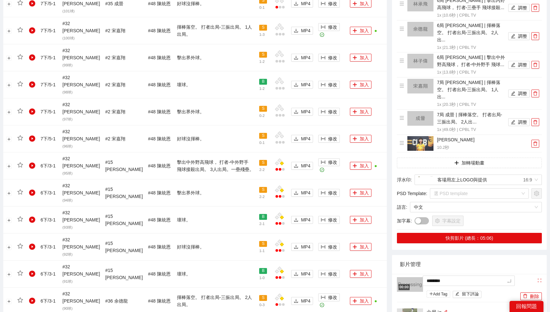
type textarea "*******"
type textarea "********"
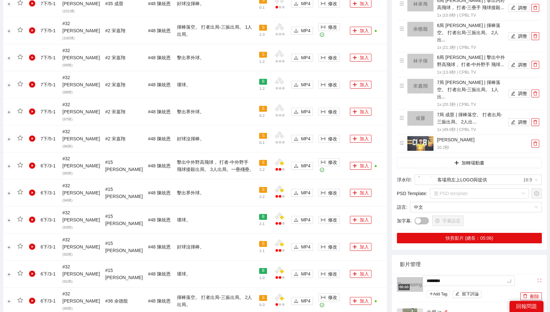
click at [515, 255] on div "影片管理" at bounding box center [469, 264] width 139 height 19
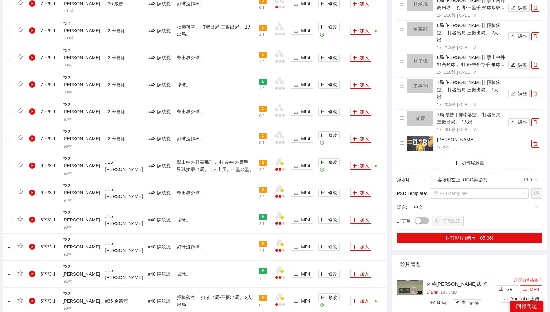
click at [529, 286] on span "MP4" at bounding box center [533, 289] width 9 height 7
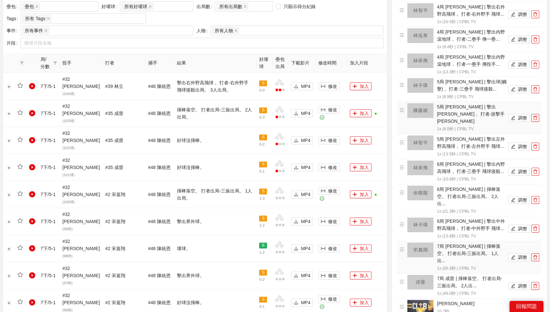
scroll to position [0, 0]
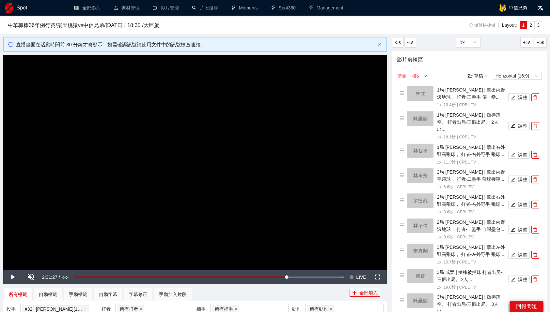
click at [400, 74] on button "清除" at bounding box center [402, 76] width 10 height 8
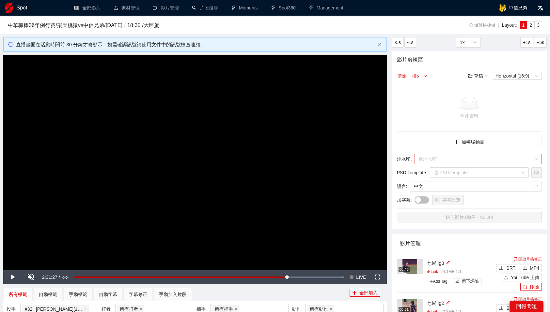
click at [453, 160] on input "search" at bounding box center [475, 159] width 115 height 10
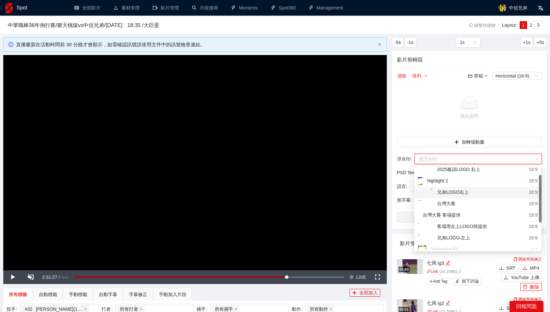
scroll to position [14, 0]
click at [478, 226] on div "客場用左上LOGO與提供" at bounding box center [452, 227] width 69 height 8
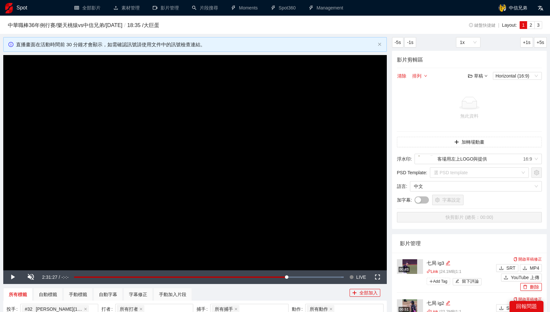
click at [503, 205] on div "影片剪輯區 清除 排列 草稿 Horizontal (16:9) 無此資料 加轉場動畫 浮水印 : 客場用左上LOGO與提供 16:9 PSD Templat…" at bounding box center [469, 140] width 155 height 178
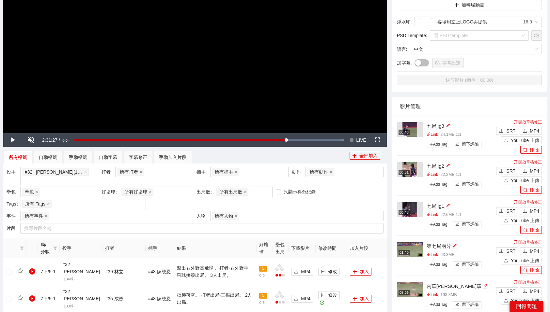
scroll to position [159, 0]
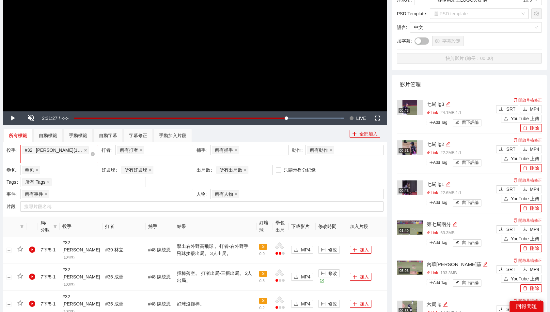
click at [84, 149] on icon "close" at bounding box center [85, 150] width 3 height 3
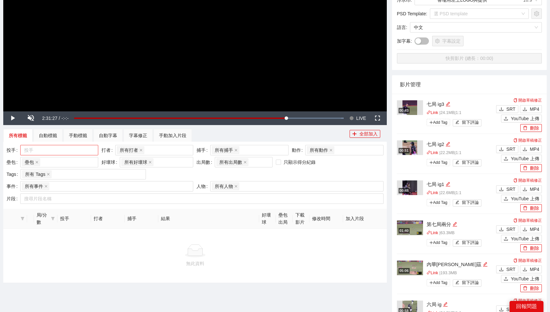
click at [78, 150] on div at bounding box center [56, 150] width 68 height 8
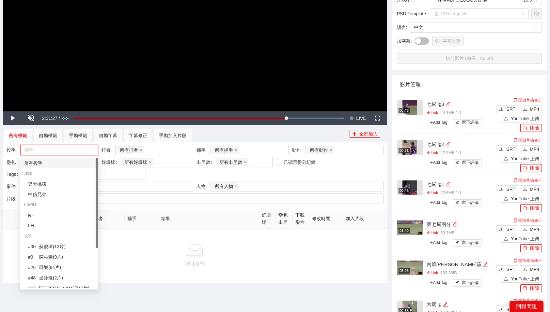
click at [53, 163] on div "所有投手" at bounding box center [59, 163] width 70 height 7
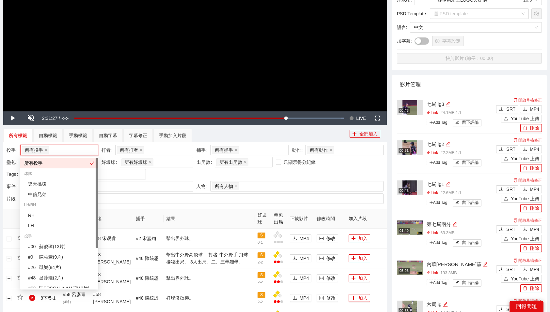
click at [203, 174] on div "投手 所有投手 + 0 ... 打者 所有打者 + 0 ... 捕手 所有捕手 + 0 ... 動作 所有動作 壘包 壘包 好壞球 所有好壞球 出局數 所有出…" at bounding box center [195, 163] width 380 height 36
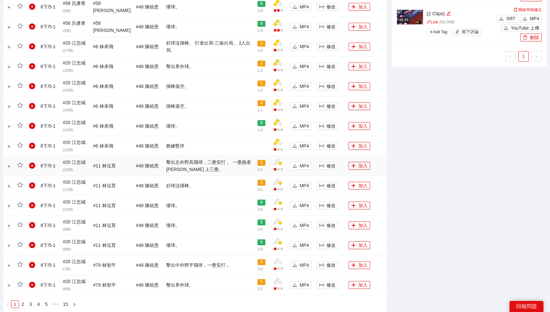
scroll to position [489, 0]
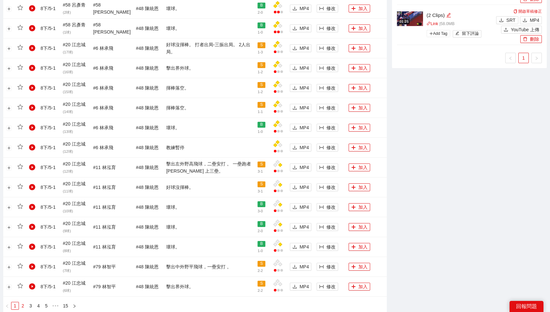
click at [23, 305] on link "2" at bounding box center [22, 306] width 7 height 7
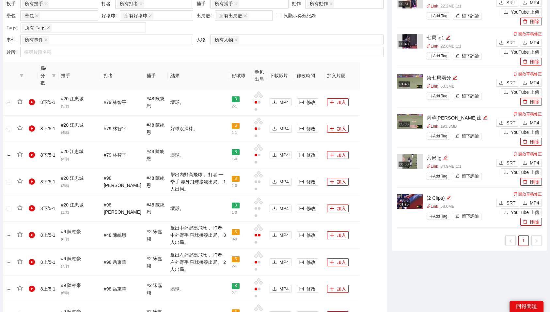
scroll to position [305, 0]
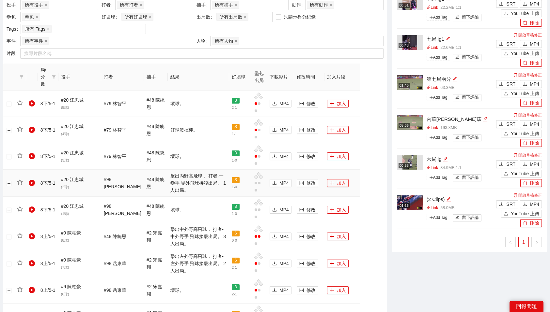
click at [335, 179] on button "加入" at bounding box center [338, 183] width 22 height 8
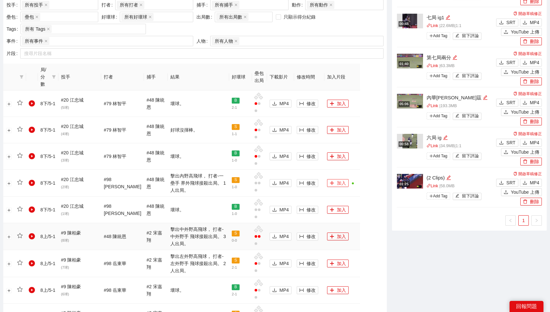
scroll to position [589, 0]
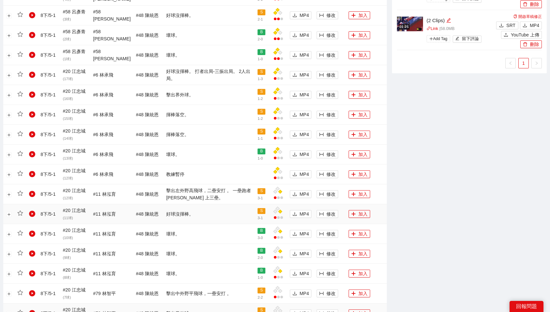
scroll to position [460, 0]
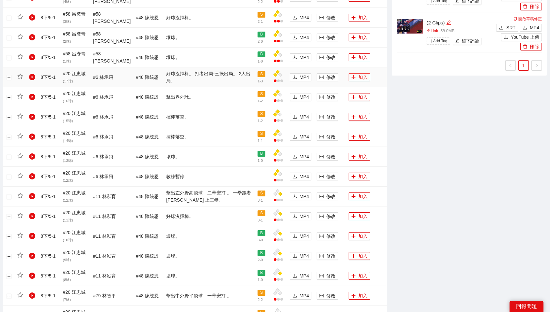
click at [357, 79] on button "加入" at bounding box center [359, 77] width 22 height 8
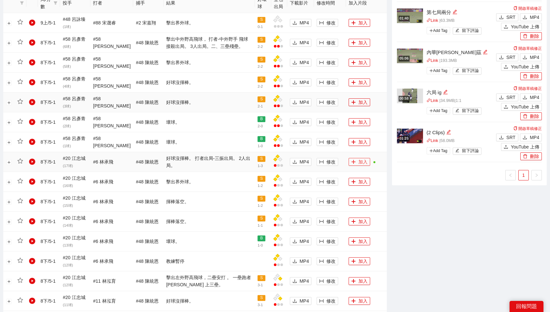
scroll to position [368, 0]
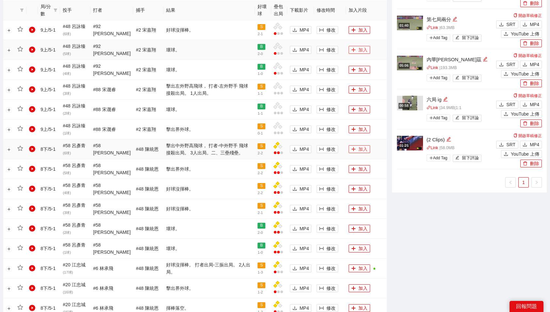
click at [360, 51] on button "加入" at bounding box center [359, 50] width 22 height 8
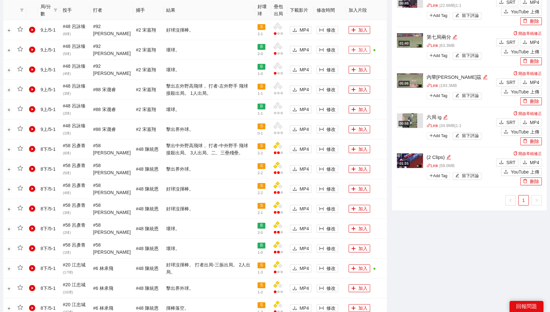
scroll to position [0, 0]
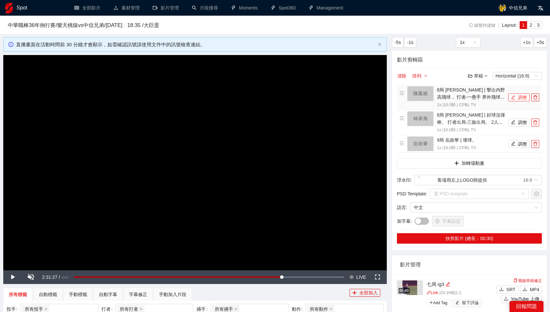
click at [521, 98] on button "調整" at bounding box center [519, 98] width 22 height 8
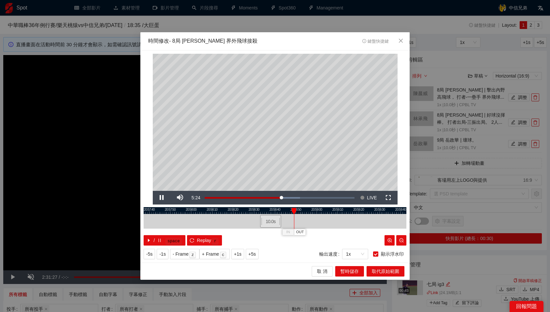
click at [284, 210] on div at bounding box center [274, 210] width 263 height 7
click at [275, 206] on div "**********" at bounding box center [274, 157] width 269 height 213
click at [278, 210] on div at bounding box center [274, 210] width 263 height 7
click at [288, 234] on span "OUT" at bounding box center [287, 233] width 8 height 6
click at [378, 272] on span "取代原始範圍" at bounding box center [384, 271] width 27 height 7
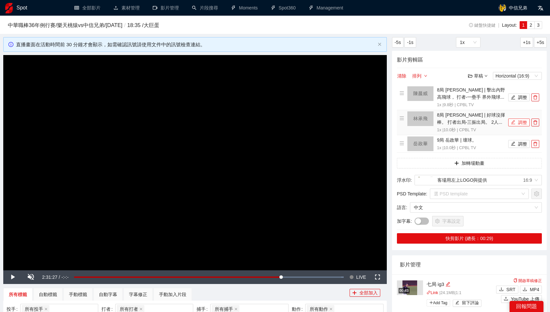
click at [512, 122] on icon "edit" at bounding box center [512, 122] width 5 height 5
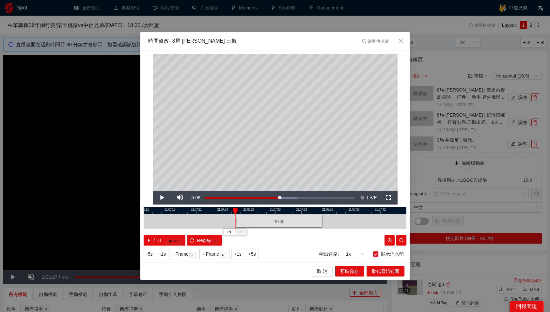
drag, startPoint x: 246, startPoint y: 220, endPoint x: 250, endPoint y: 220, distance: 3.9
click at [250, 220] on div "10.0 s" at bounding box center [278, 221] width 87 height 13
drag, startPoint x: 292, startPoint y: 210, endPoint x: 330, endPoint y: 215, distance: 38.2
click at [330, 215] on div "21:06:30 21:06:40 21:06:50 21:07:00 21:07:10 21:07:20 21:07:30 21:07:40 21:07:5…" at bounding box center [274, 226] width 263 height 38
click at [326, 210] on div at bounding box center [274, 210] width 263 height 7
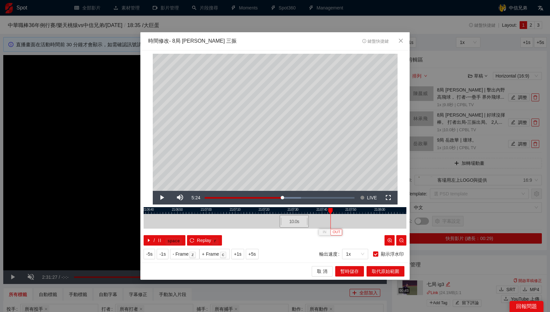
click at [335, 230] on span "OUT" at bounding box center [336, 233] width 8 height 6
click at [385, 272] on span "取代原始範圍" at bounding box center [384, 271] width 27 height 7
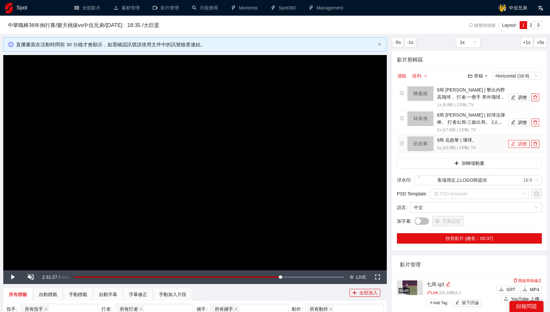
click at [519, 140] on button "調整" at bounding box center [519, 144] width 22 height 8
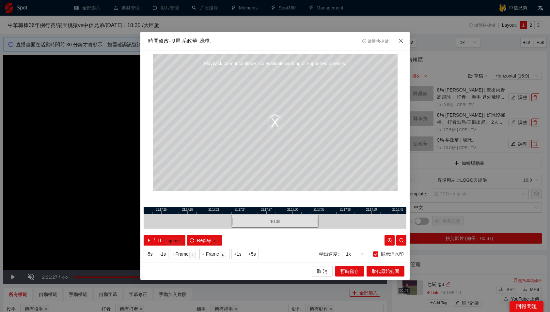
click at [400, 41] on icon "close" at bounding box center [401, 40] width 4 height 4
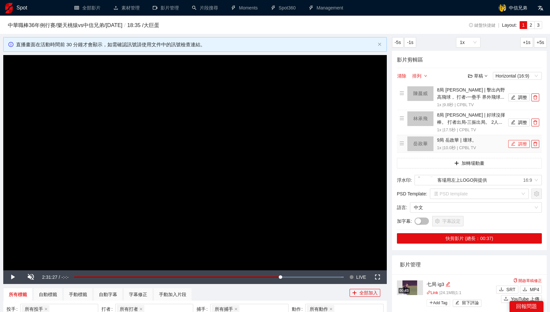
click at [521, 143] on button "調整" at bounding box center [519, 144] width 22 height 8
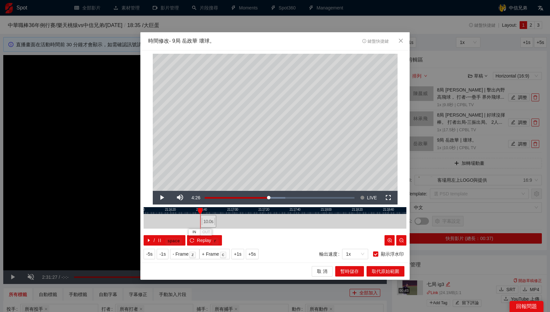
drag, startPoint x: 276, startPoint y: 222, endPoint x: 208, endPoint y: 227, distance: 68.0
click at [208, 227] on div "10.0 s" at bounding box center [208, 221] width 16 height 13
click at [400, 40] on icon "close" at bounding box center [400, 40] width 5 height 5
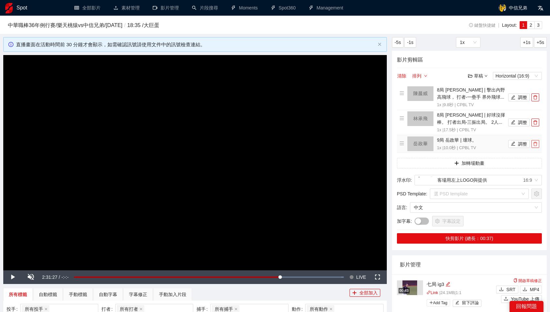
click at [533, 146] on icon "delete" at bounding box center [535, 144] width 5 height 5
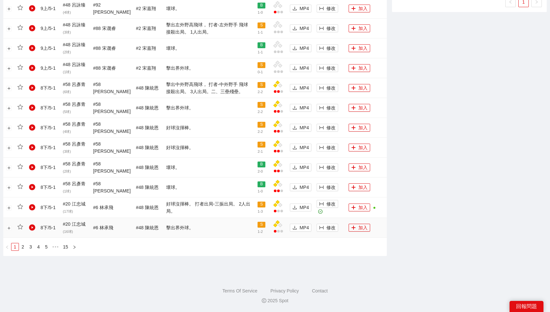
scroll to position [548, 0]
click at [355, 88] on button "加入" at bounding box center [359, 89] width 22 height 8
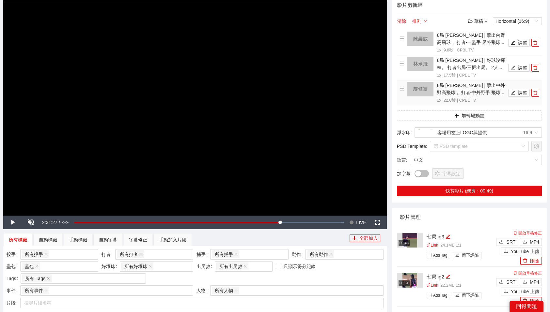
scroll to position [15, 0]
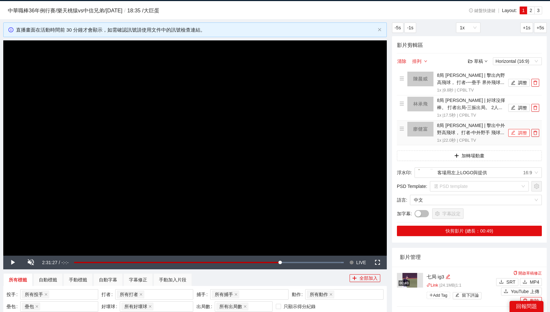
click at [524, 135] on button "調整" at bounding box center [519, 133] width 22 height 8
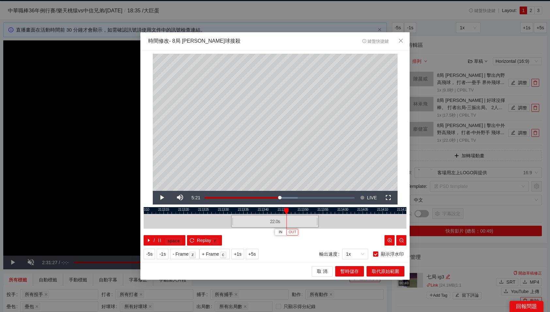
click at [294, 231] on span "OUT" at bounding box center [292, 233] width 8 height 6
click at [389, 271] on span "取代原始範圍" at bounding box center [384, 271] width 27 height 7
